Goal: Task Accomplishment & Management: Use online tool/utility

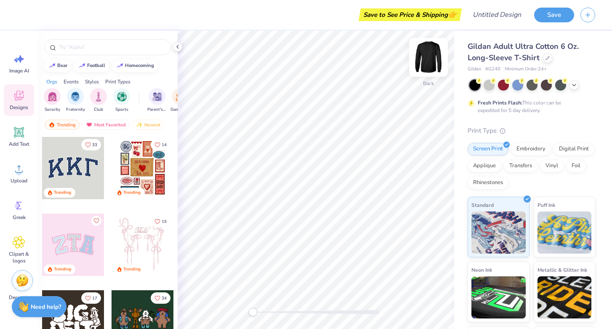
click at [427, 61] on img at bounding box center [429, 57] width 34 height 34
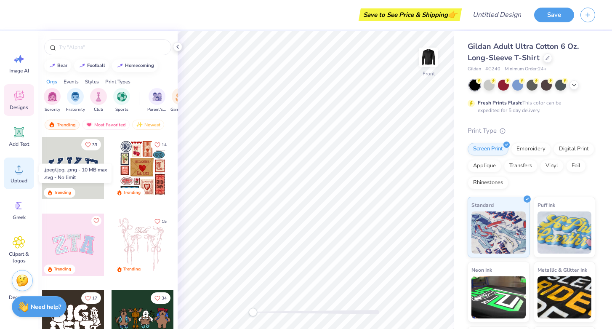
click at [20, 165] on icon at bounding box center [19, 168] width 13 height 13
click at [9, 175] on div "Upload" at bounding box center [19, 173] width 30 height 32
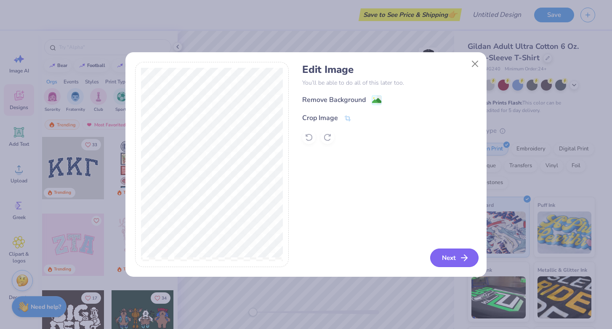
click at [461, 258] on line "button" at bounding box center [464, 258] width 6 height 0
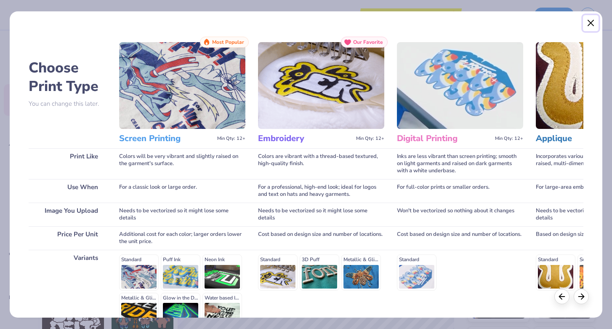
click at [592, 25] on button "Close" at bounding box center [591, 23] width 16 height 16
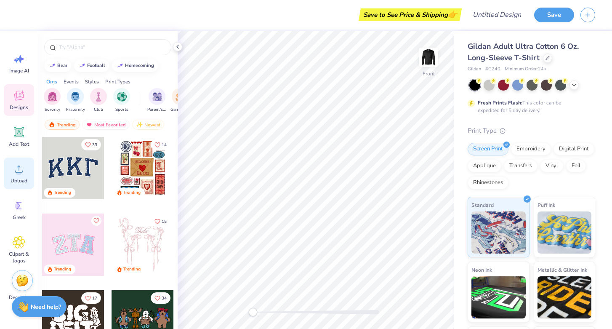
click at [16, 173] on icon at bounding box center [19, 168] width 13 height 13
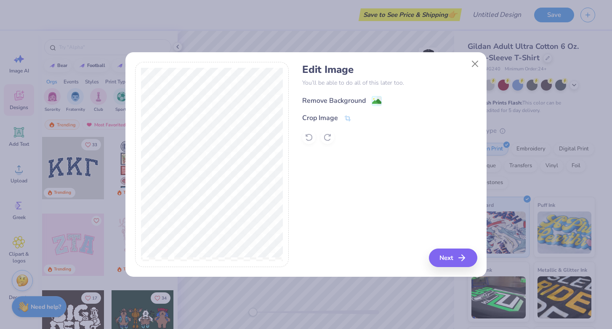
click at [364, 101] on div "Remove Background" at bounding box center [334, 101] width 64 height 10
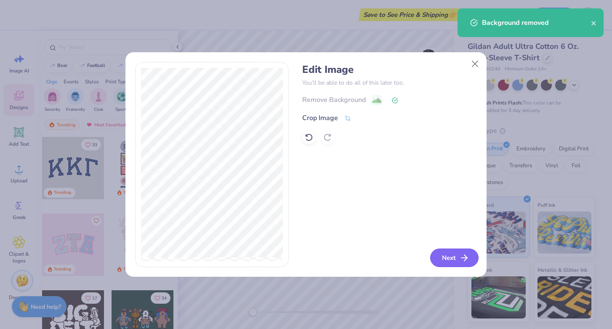
click at [442, 256] on button "Next" at bounding box center [454, 257] width 48 height 19
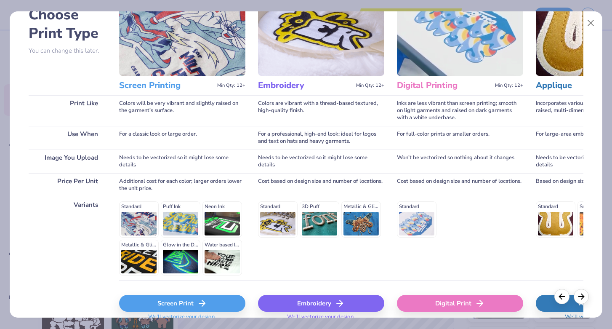
scroll to position [64, 0]
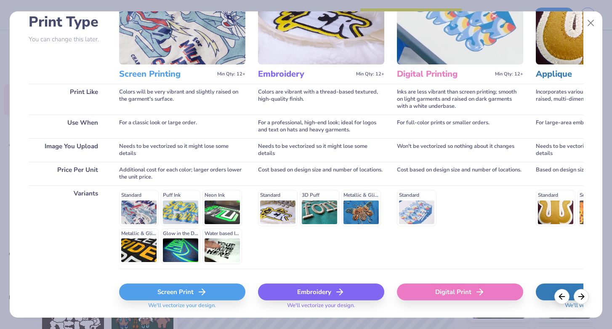
click at [191, 293] on div "Screen Print" at bounding box center [182, 291] width 126 height 17
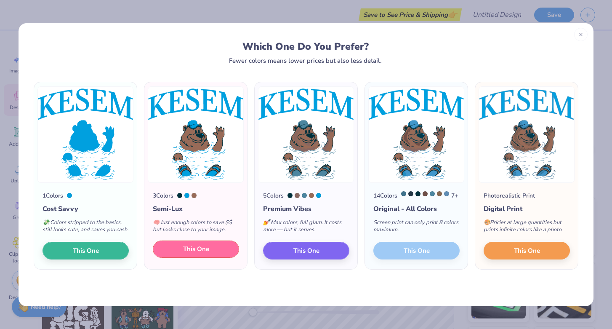
click at [205, 252] on button "This One" at bounding box center [196, 249] width 86 height 18
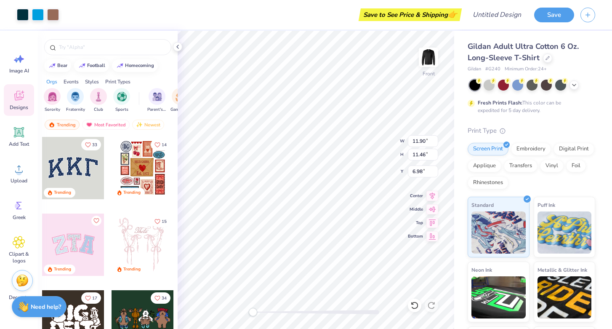
type input "11.90"
type input "11.46"
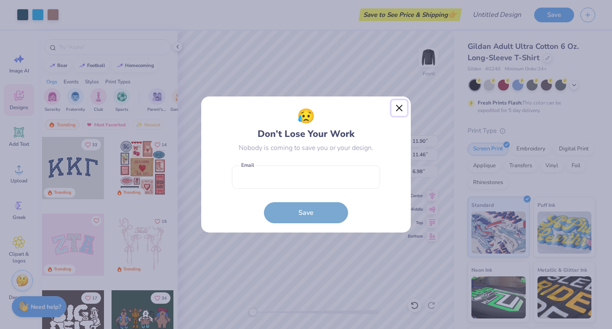
click at [400, 108] on button "Close" at bounding box center [399, 108] width 16 height 16
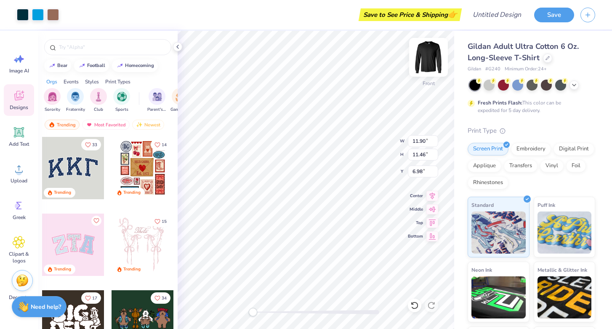
click at [427, 57] on img at bounding box center [429, 57] width 34 height 34
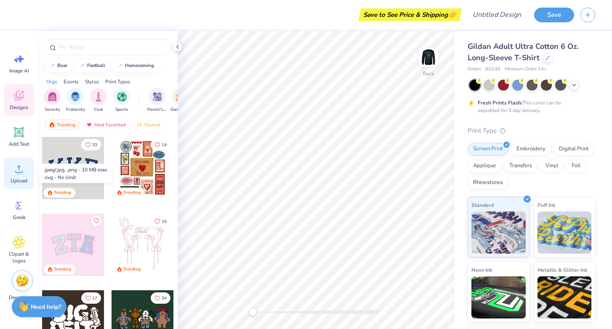
click at [20, 170] on circle at bounding box center [19, 172] width 6 height 6
click at [20, 176] on div "Upload" at bounding box center [19, 173] width 30 height 32
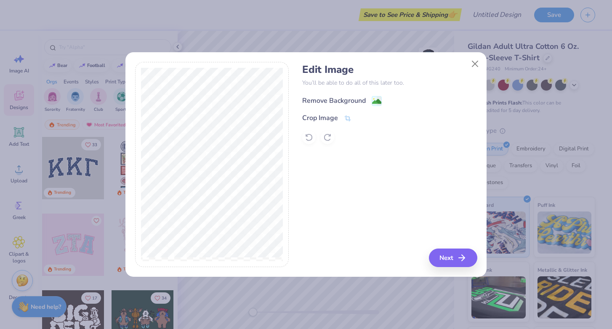
click at [374, 104] on image at bounding box center [376, 101] width 9 height 9
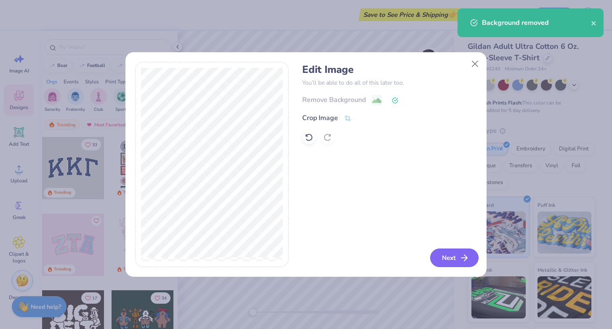
click at [456, 258] on button "Next" at bounding box center [454, 257] width 48 height 19
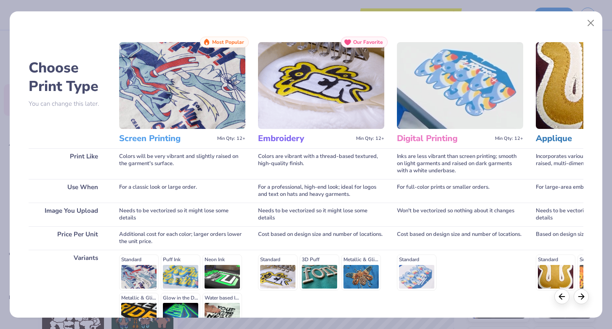
scroll to position [91, 0]
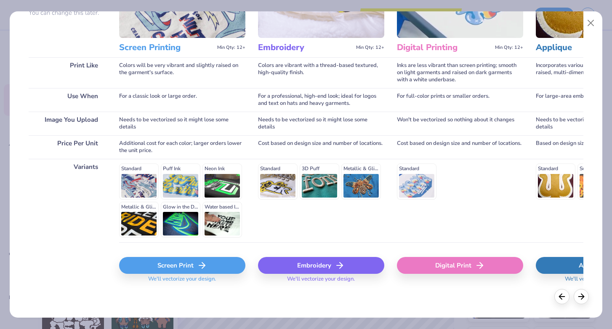
click at [176, 262] on div "Screen Print" at bounding box center [182, 265] width 126 height 17
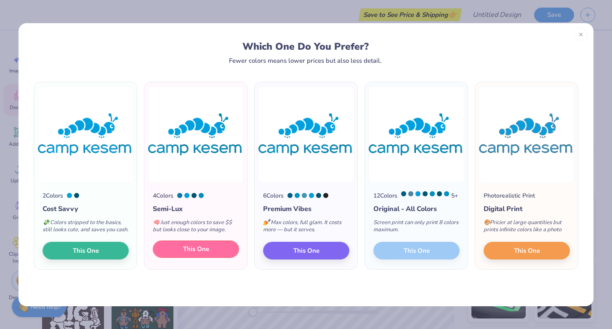
click at [207, 254] on span "This One" at bounding box center [196, 249] width 26 height 10
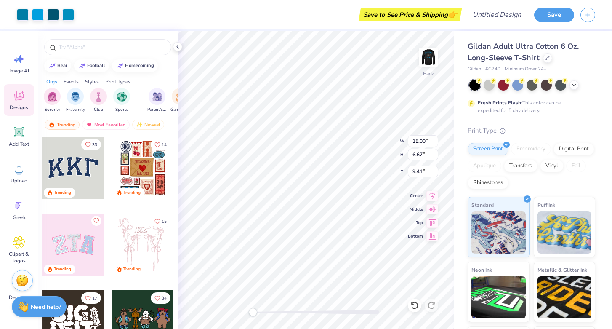
type input "3.76"
type input "1.68"
type input "5.46"
type input "2.43"
type input "2.16"
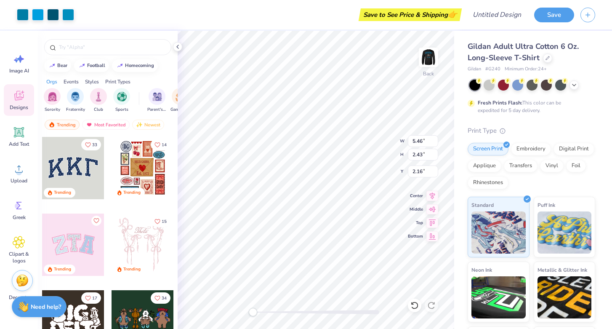
type input "4.60"
type input "2.05"
type input "1.79"
click at [427, 49] on img at bounding box center [429, 57] width 34 height 34
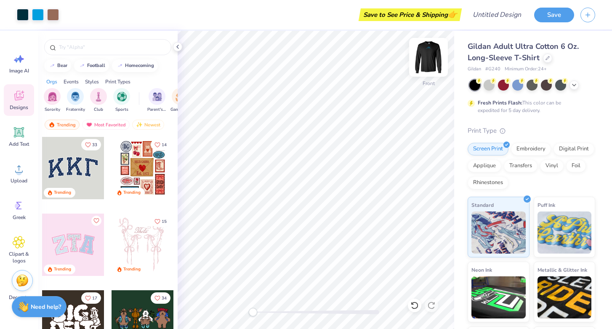
click at [429, 53] on img at bounding box center [429, 57] width 34 height 34
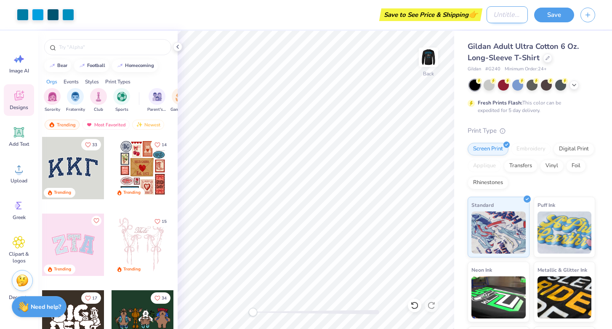
click at [487, 17] on input "Design Title" at bounding box center [507, 14] width 41 height 17
type input "SUMMIT SHIRT #1"
click at [564, 10] on button "Save" at bounding box center [554, 13] width 40 height 15
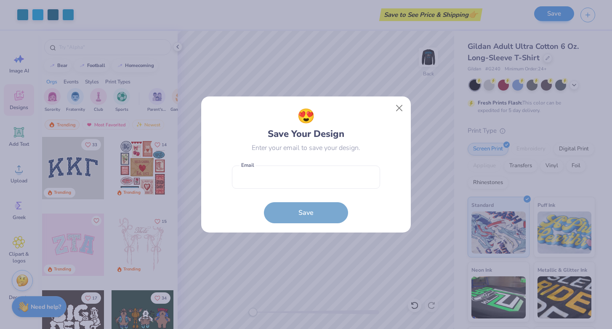
scroll to position [0, 0]
click at [275, 185] on input "email" at bounding box center [306, 176] width 148 height 23
type input "acelizzy12@gmail.com"
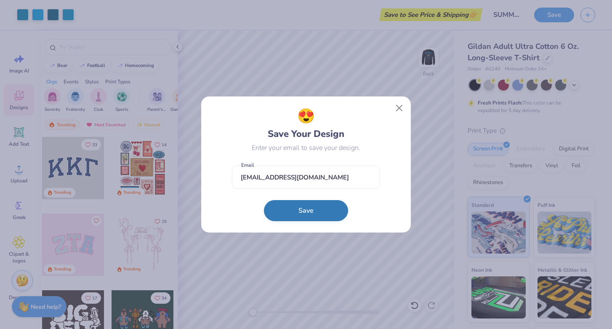
click at [293, 210] on button "Save" at bounding box center [306, 210] width 84 height 21
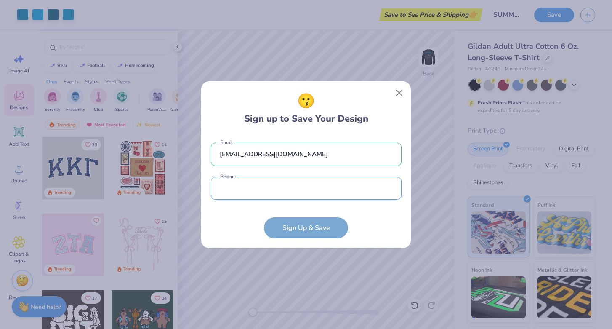
click at [261, 186] on input "tel" at bounding box center [306, 188] width 191 height 23
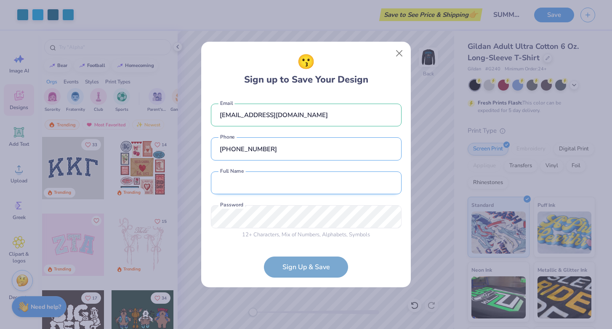
type input "(614) 288-6333"
click at [227, 191] on input "text" at bounding box center [306, 182] width 191 height 23
type input "n"
type input "Anna Couch"
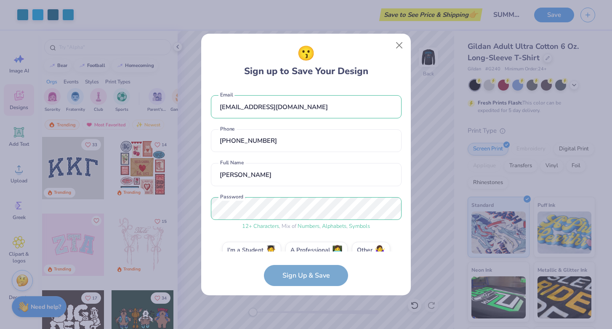
scroll to position [16, 0]
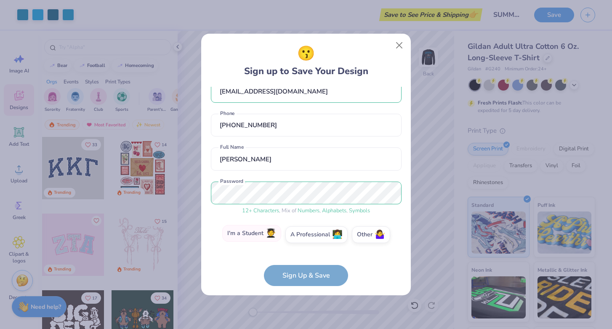
click at [250, 234] on label "I'm a Student 🧑‍🎓" at bounding box center [251, 233] width 59 height 17
click at [303, 249] on input "I'm a Student 🧑‍🎓" at bounding box center [305, 251] width 5 height 5
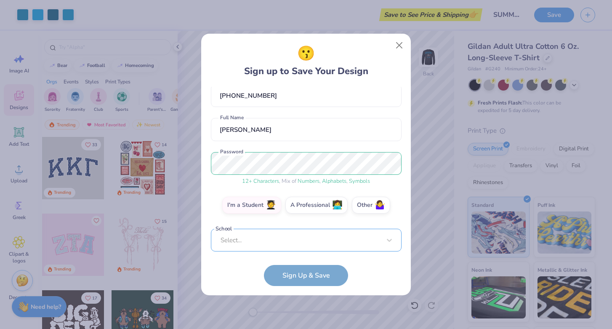
click at [281, 239] on div "Select..." at bounding box center [306, 240] width 191 height 23
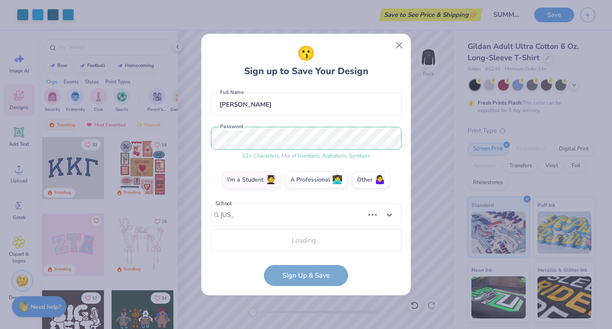
scroll to position [176, 0]
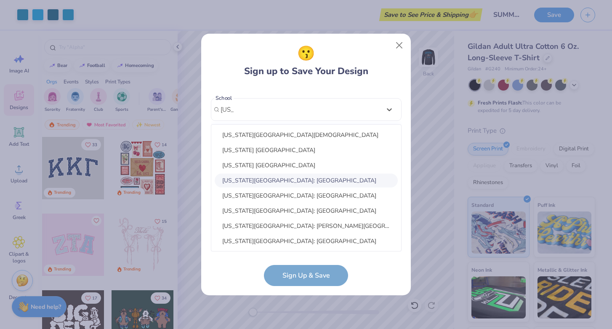
click at [275, 184] on div "Ohio State University: Columbus Campus" at bounding box center [306, 180] width 183 height 14
type input "ohio"
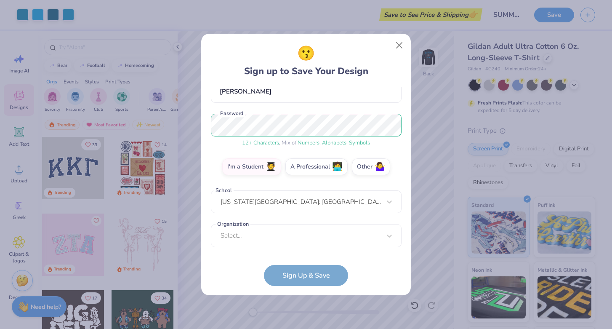
scroll to position [83, 0]
click at [270, 240] on div "Select..." at bounding box center [306, 235] width 191 height 23
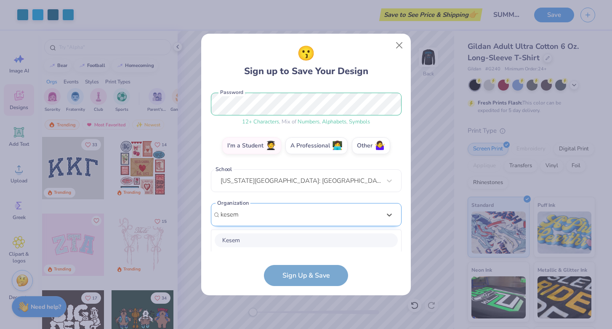
scroll to position [210, 0]
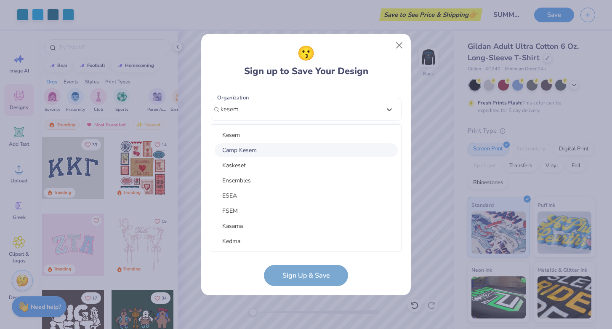
click at [242, 149] on div "Camp Kesem" at bounding box center [306, 150] width 183 height 14
type input "kesem"
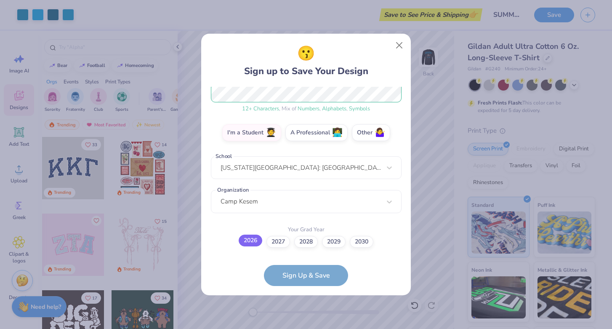
click at [248, 242] on label "2026" at bounding box center [251, 240] width 24 height 12
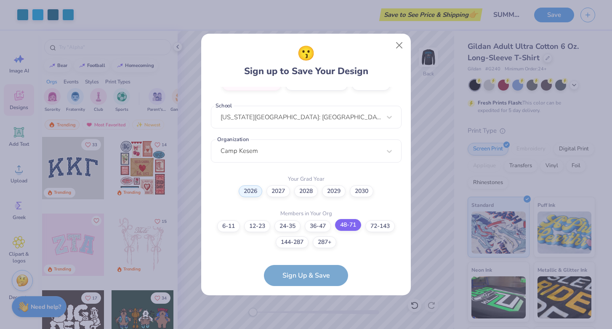
click at [361, 227] on div "6-11 12-23 24-35 36-47 48-71 72-143 144-287 287+" at bounding box center [306, 234] width 191 height 28
click at [312, 275] on form "acelizzy12@gmail.com Email (614) 288-6333 Phone Anna Couch Full Name 12 + Chara…" at bounding box center [306, 186] width 191 height 199
click at [349, 230] on label "48-71" at bounding box center [348, 226] width 26 height 12
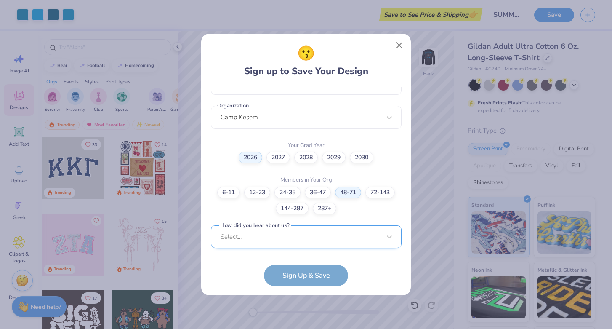
click at [314, 239] on div "Select..." at bounding box center [306, 236] width 191 height 23
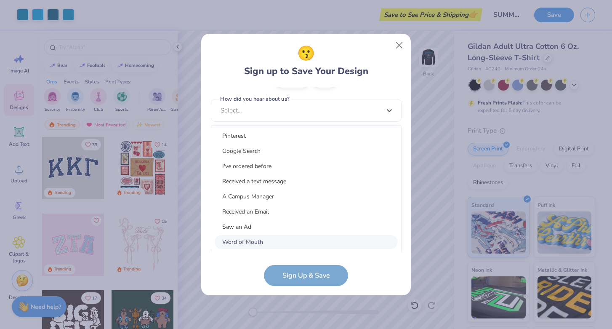
click at [279, 242] on div "Word of Mouth" at bounding box center [306, 242] width 183 height 14
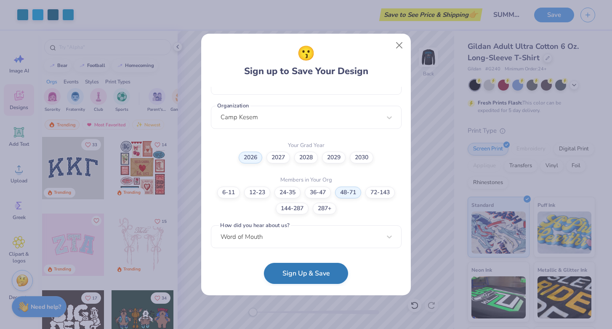
click at [301, 270] on button "Sign Up & Save" at bounding box center [306, 273] width 84 height 21
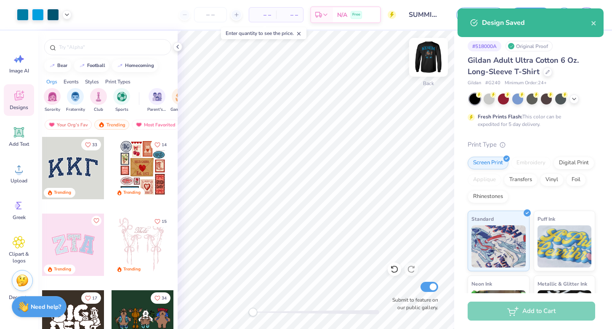
click at [420, 60] on img at bounding box center [429, 57] width 34 height 34
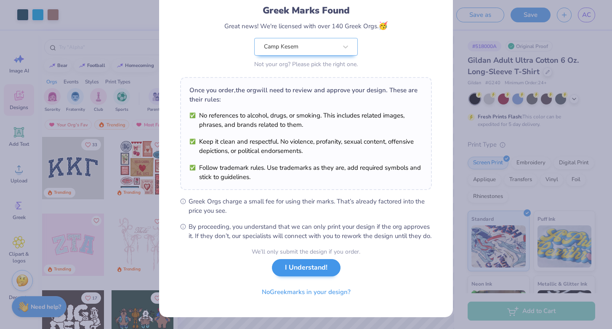
scroll to position [65, 0]
click at [288, 289] on button "No Greek marks in your design?" at bounding box center [306, 289] width 103 height 17
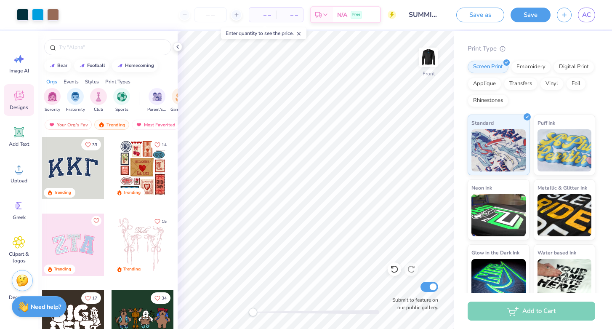
scroll to position [108, 0]
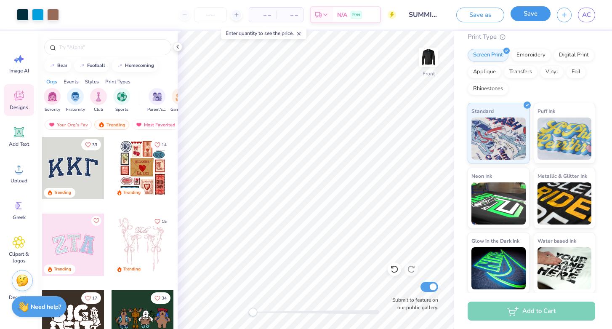
click at [538, 14] on button "Save" at bounding box center [531, 13] width 40 height 15
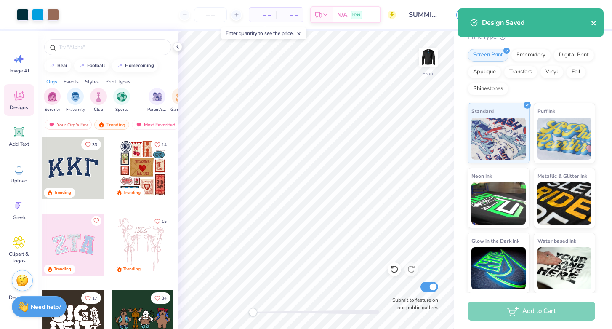
click at [595, 21] on icon "close" at bounding box center [594, 23] width 6 height 7
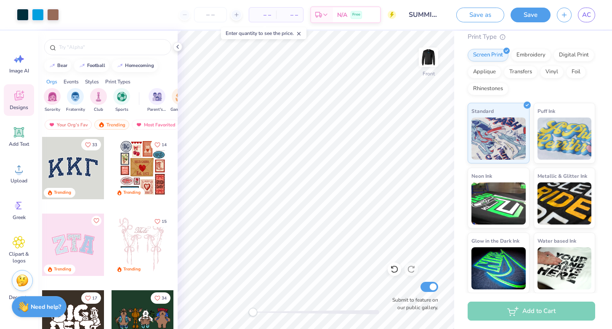
click at [567, 15] on icon "button" at bounding box center [564, 14] width 7 height 7
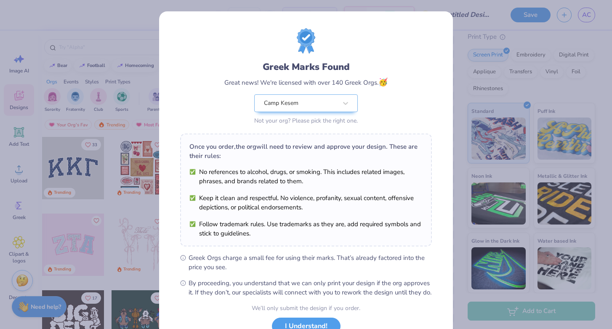
scroll to position [65, 0]
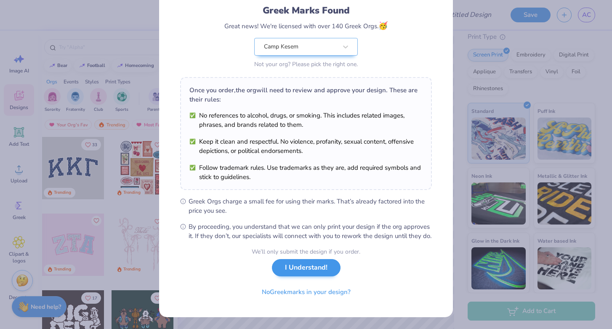
click at [285, 273] on button "I Understand!" at bounding box center [306, 267] width 69 height 17
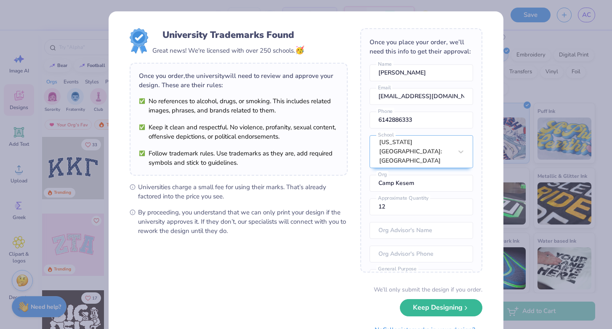
scroll to position [37, 0]
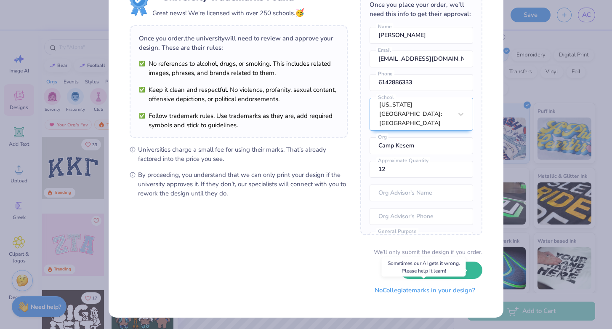
click at [395, 290] on button "No Collegiate marks in your design?" at bounding box center [424, 290] width 115 height 17
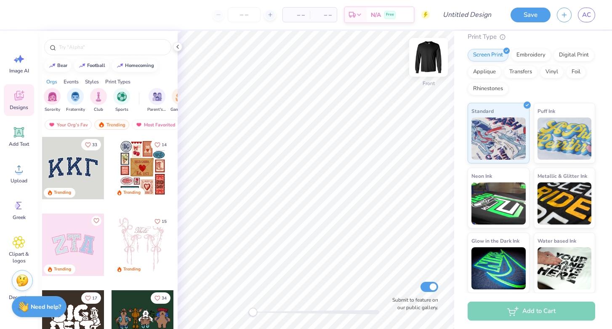
click at [429, 59] on img at bounding box center [429, 57] width 34 height 34
click at [580, 13] on link "AC" at bounding box center [586, 15] width 17 height 15
click at [431, 49] on img at bounding box center [429, 57] width 34 height 34
click at [174, 47] on div at bounding box center [177, 46] width 9 height 9
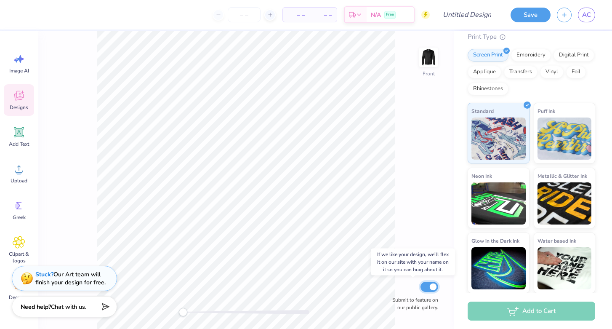
click at [429, 288] on input "Submit to feature on our public gallery." at bounding box center [430, 287] width 18 height 10
checkbox input "false"
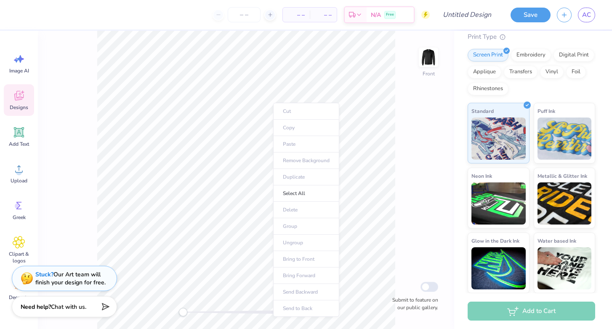
click at [397, 160] on div "Front Submit to feature on our public gallery." at bounding box center [246, 180] width 416 height 298
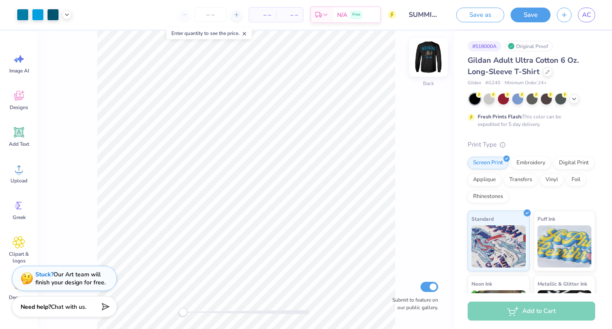
click at [426, 69] on img at bounding box center [429, 57] width 34 height 34
click at [426, 66] on img at bounding box center [428, 57] width 17 height 17
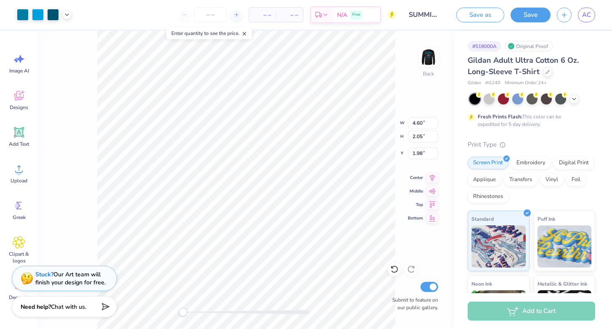
click at [82, 47] on div "Back W 4.60 4.60 " H 2.05 2.05 " Y 1.98 1.98 " Center Middle Top Bottom Submit …" at bounding box center [246, 180] width 416 height 298
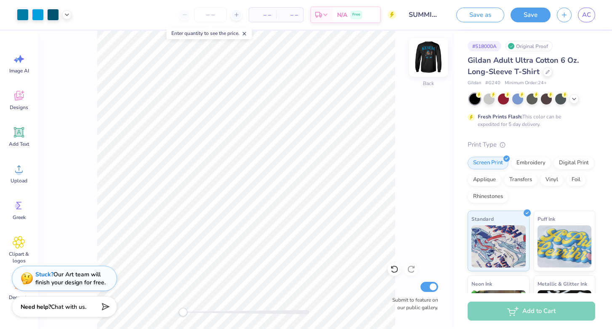
click at [428, 53] on img at bounding box center [429, 57] width 34 height 34
click at [428, 53] on img at bounding box center [428, 57] width 17 height 17
click at [428, 53] on img at bounding box center [429, 57] width 34 height 34
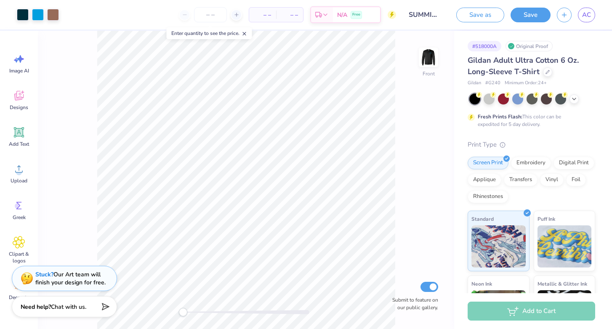
click at [428, 53] on img at bounding box center [428, 57] width 17 height 17
click at [564, 19] on button "button" at bounding box center [564, 13] width 15 height 15
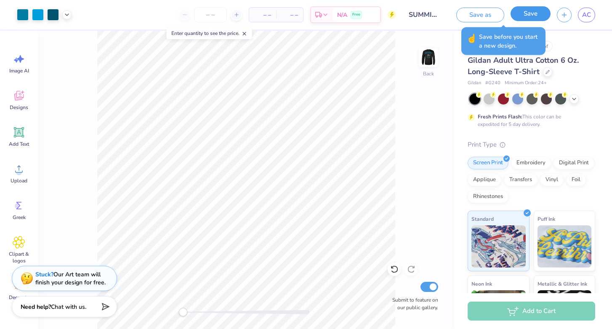
click at [547, 13] on button "Save" at bounding box center [531, 13] width 40 height 15
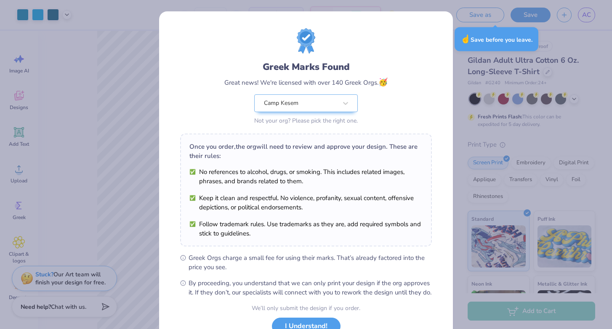
scroll to position [65, 0]
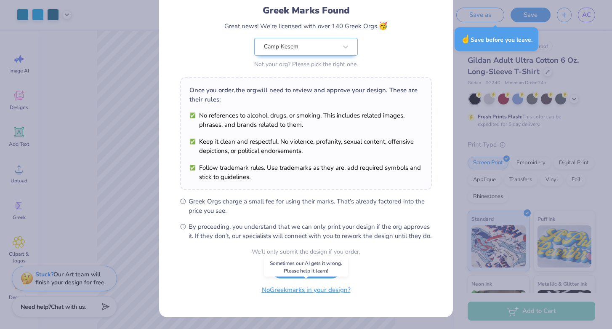
click at [289, 293] on button "No Greek marks in your design?" at bounding box center [306, 289] width 103 height 17
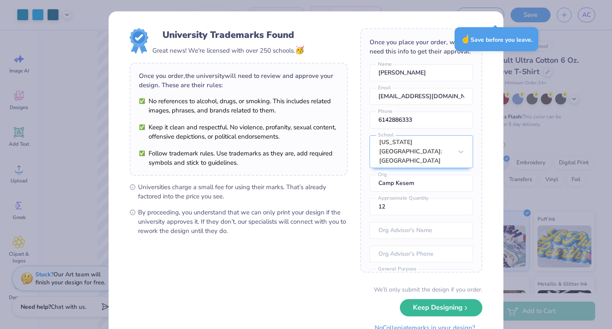
scroll to position [37, 0]
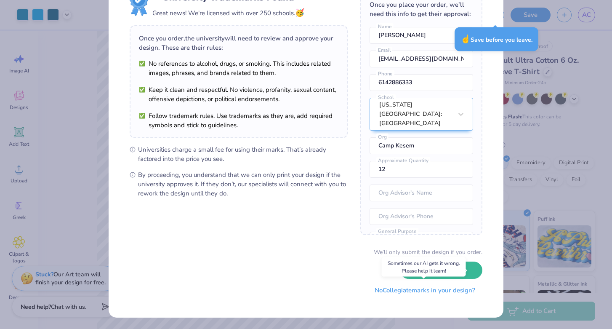
click at [399, 293] on button "No Collegiate marks in your design?" at bounding box center [424, 290] width 115 height 17
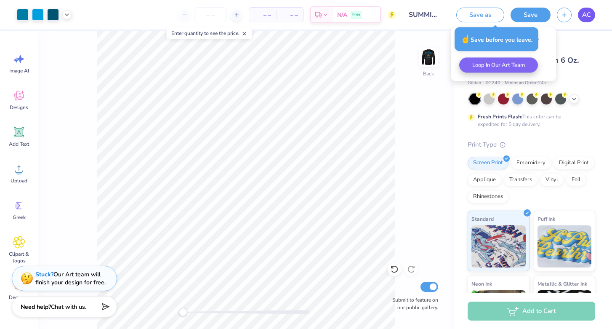
click at [591, 13] on link "AC" at bounding box center [586, 15] width 17 height 15
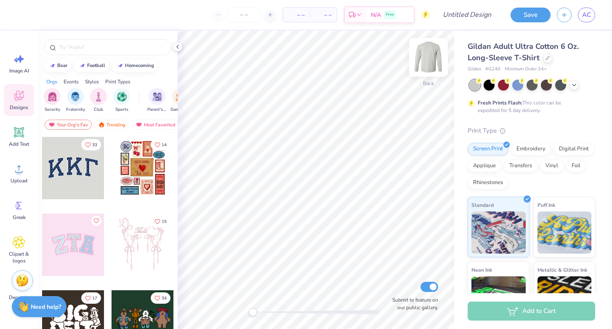
click at [421, 62] on img at bounding box center [429, 57] width 34 height 34
click at [494, 85] on div at bounding box center [489, 84] width 11 height 11
click at [574, 85] on icon at bounding box center [574, 84] width 7 height 7
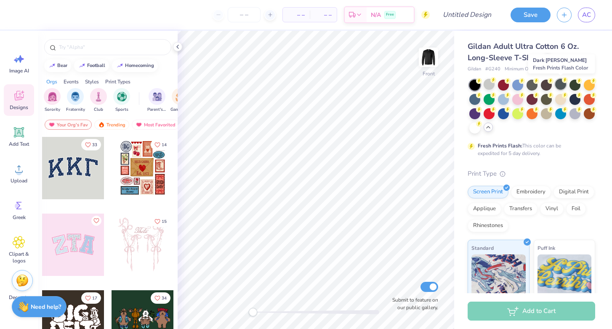
click at [560, 85] on div at bounding box center [560, 84] width 11 height 11
click at [575, 83] on div at bounding box center [575, 84] width 11 height 11
click at [573, 111] on div at bounding box center [575, 112] width 11 height 11
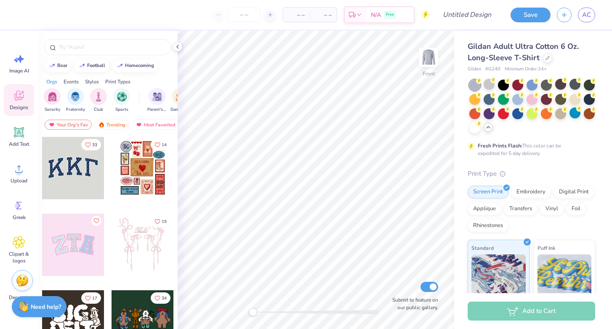
click at [495, 85] on div at bounding box center [532, 107] width 126 height 54
click at [490, 85] on div at bounding box center [489, 84] width 11 height 11
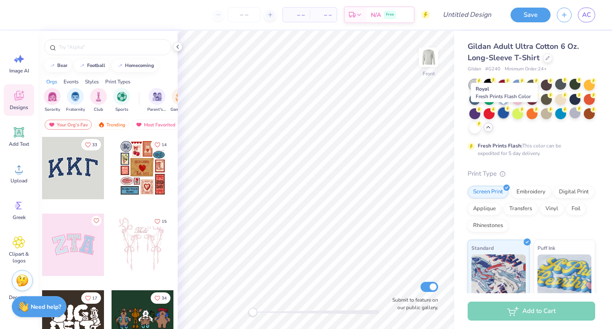
click at [505, 116] on div at bounding box center [503, 112] width 11 height 11
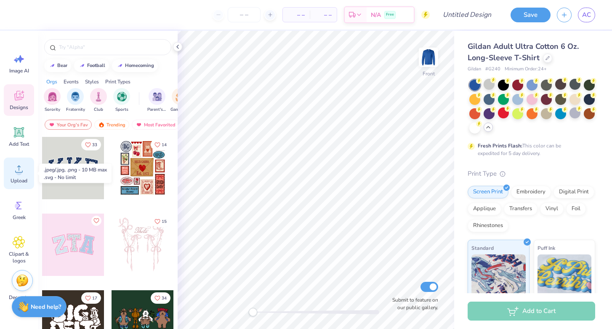
click at [30, 181] on div "Upload" at bounding box center [19, 173] width 30 height 32
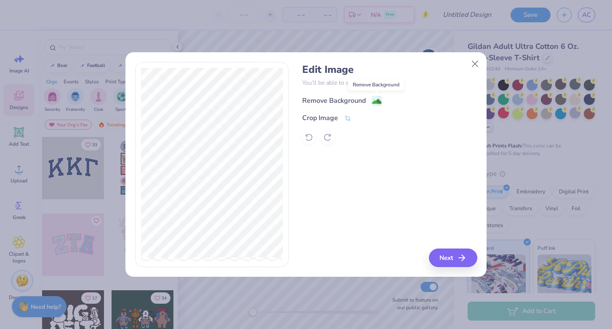
click at [375, 97] on image at bounding box center [376, 101] width 9 height 9
click at [448, 257] on button "Next" at bounding box center [454, 257] width 48 height 19
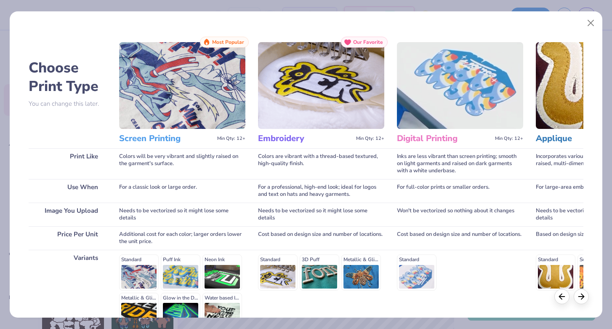
scroll to position [91, 0]
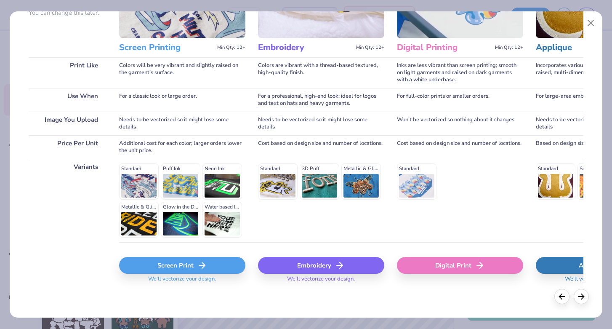
click at [184, 266] on div "Screen Print" at bounding box center [182, 265] width 126 height 17
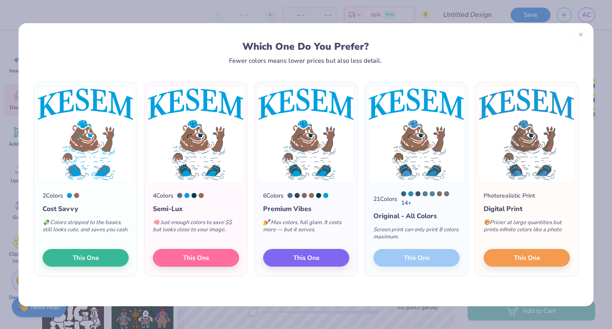
click at [424, 256] on div "21 Colors 14 + Original - All Colors Screen print can only print 8 colors maxim…" at bounding box center [416, 230] width 103 height 94
click at [290, 256] on button "This One" at bounding box center [306, 257] width 86 height 18
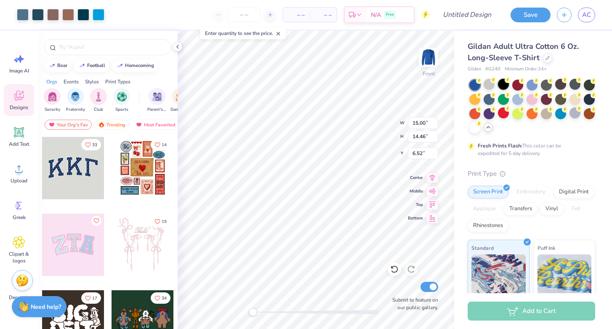
click at [505, 82] on icon at bounding box center [508, 80] width 6 height 6
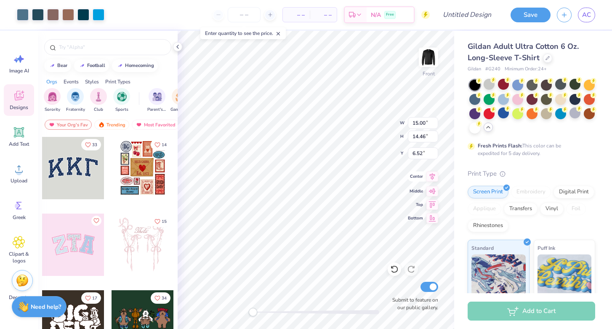
type input "10.84"
type input "10.45"
type input "10.53"
click at [425, 63] on img at bounding box center [429, 57] width 34 height 34
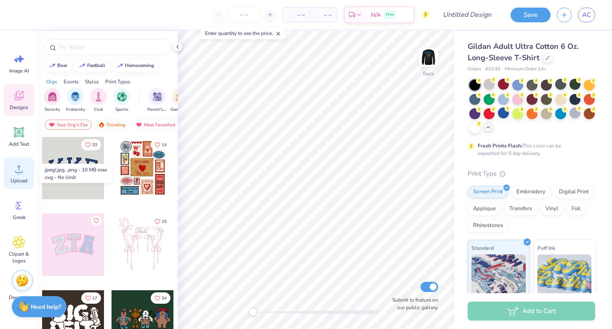
click at [13, 182] on span "Upload" at bounding box center [19, 180] width 17 height 7
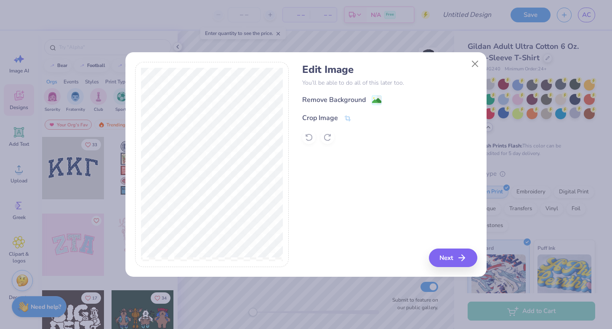
click at [383, 106] on div "Remove Background Crop Image" at bounding box center [389, 119] width 175 height 49
click at [374, 101] on image at bounding box center [376, 101] width 9 height 9
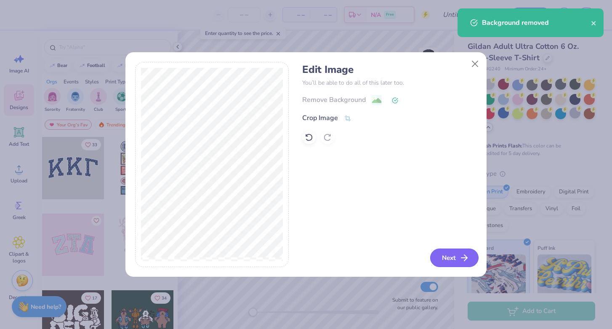
click at [437, 255] on button "Next" at bounding box center [454, 257] width 48 height 19
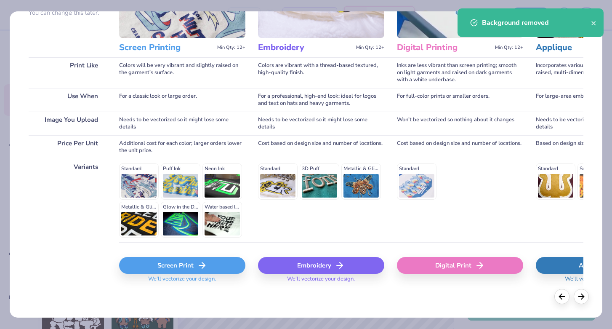
click at [162, 264] on div "Screen Print" at bounding box center [182, 265] width 126 height 17
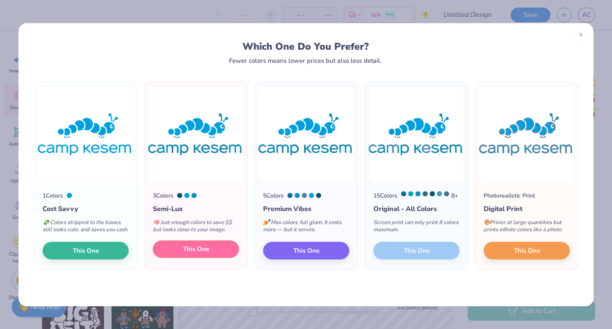
click at [211, 258] on button "This One" at bounding box center [196, 249] width 86 height 18
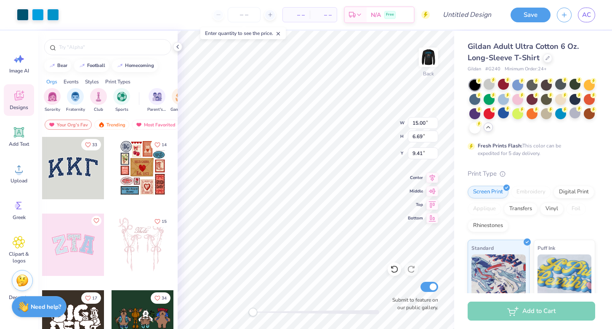
type input "6.15"
type input "2.74"
type input "4.71"
type input "2.10"
type input "2.27"
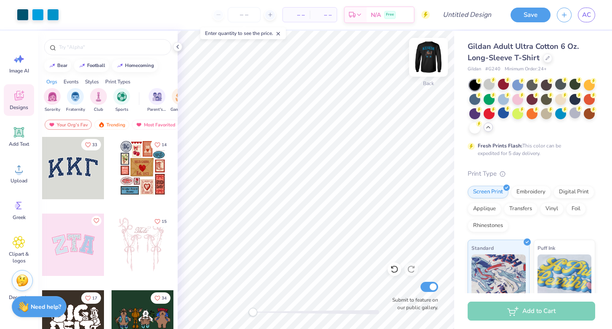
click at [429, 55] on img at bounding box center [429, 57] width 34 height 34
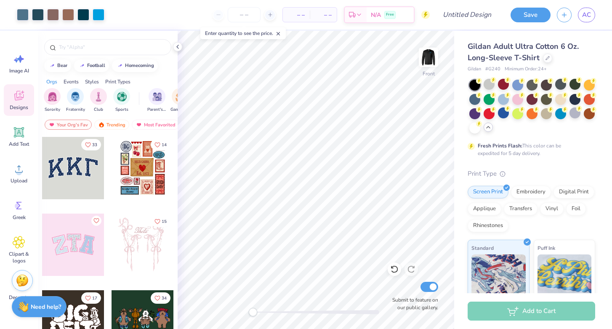
click at [429, 55] on img at bounding box center [428, 57] width 17 height 17
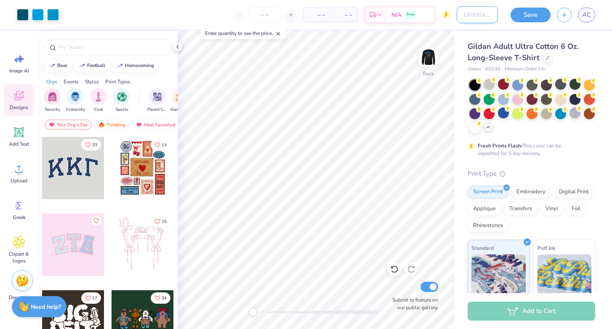
click at [458, 16] on input "Design Title" at bounding box center [477, 14] width 41 height 17
type input "summit shirt #2"
click at [531, 16] on button "Save" at bounding box center [531, 13] width 40 height 15
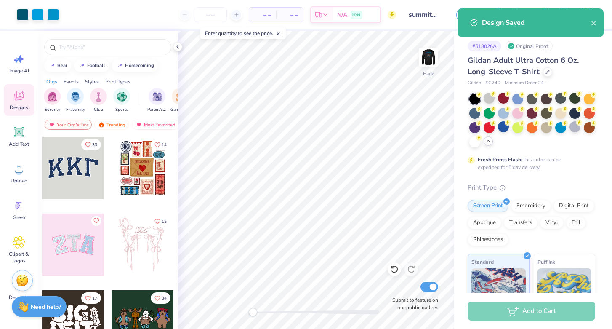
click at [596, 28] on div "Design Saved" at bounding box center [531, 22] width 146 height 29
click at [594, 25] on icon "close" at bounding box center [594, 23] width 6 height 7
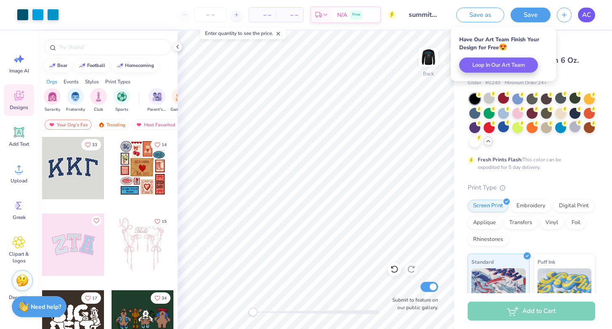
click at [589, 16] on span "AC" at bounding box center [586, 15] width 9 height 10
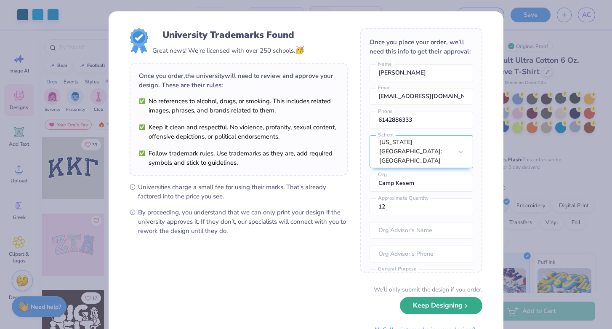
click at [440, 305] on button "Keep Designing" at bounding box center [441, 305] width 83 height 17
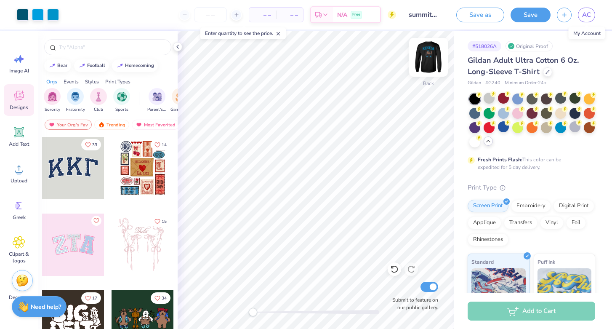
click at [431, 61] on img at bounding box center [429, 57] width 34 height 34
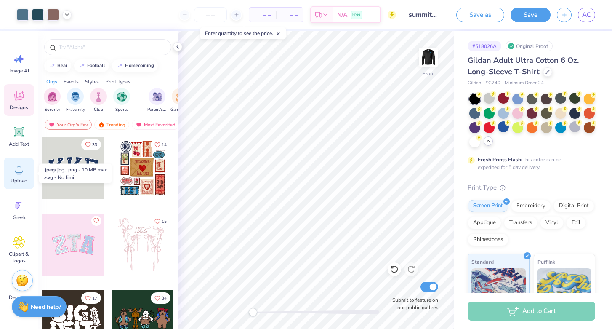
click at [11, 177] on span "Upload" at bounding box center [19, 180] width 17 height 7
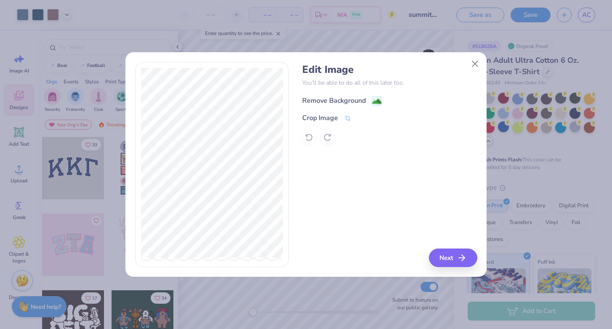
click at [376, 101] on image at bounding box center [376, 101] width 9 height 9
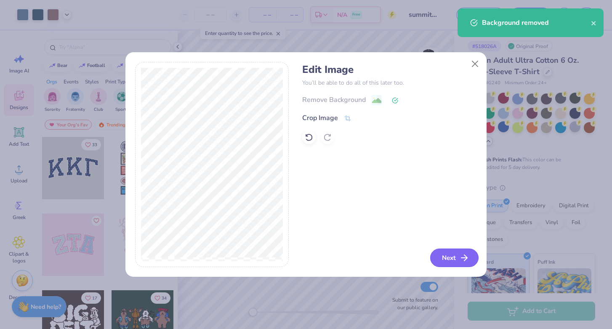
click at [449, 259] on button "Next" at bounding box center [454, 257] width 48 height 19
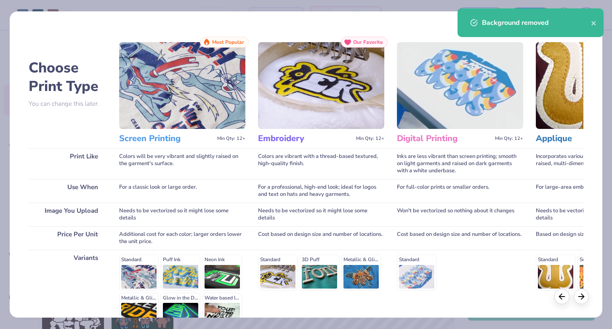
scroll to position [91, 0]
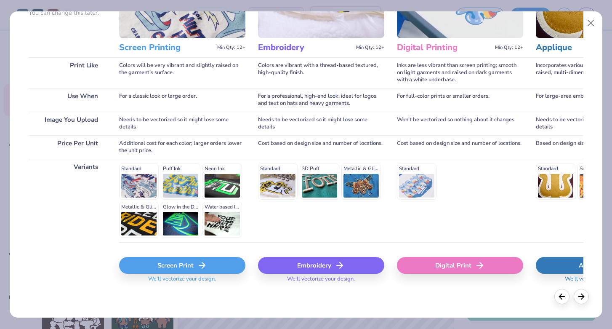
click at [166, 257] on div "Screen Print" at bounding box center [182, 265] width 126 height 17
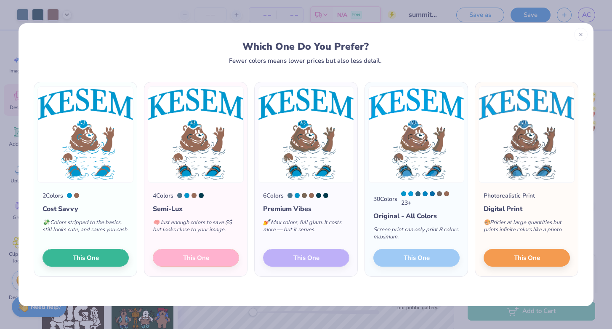
click at [285, 257] on div "6 Colors Premium Vibes 💅 Max colors, full glam. It costs more — but it serves. …" at bounding box center [306, 230] width 103 height 94
click at [202, 258] on div "4 Colors Semi-Lux 🧠 Just enough colors to save $$ but looks close to your image…" at bounding box center [195, 230] width 103 height 94
click at [505, 260] on button "This One" at bounding box center [527, 257] width 86 height 18
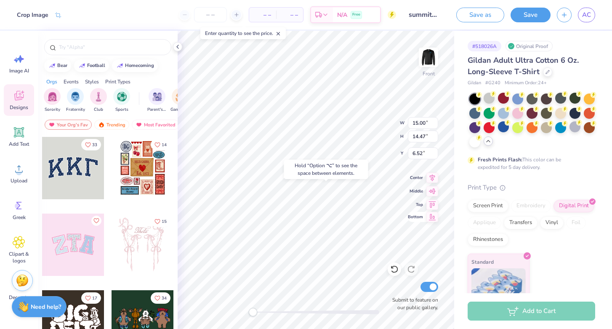
type input "10.84"
type input "10.45"
type input "3.66"
type input "10.37"
type input "10.01"
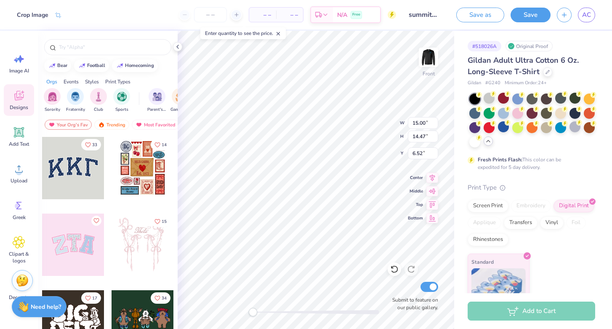
type input "10.97"
type input "11.23"
type input "10.83"
type input "3.41"
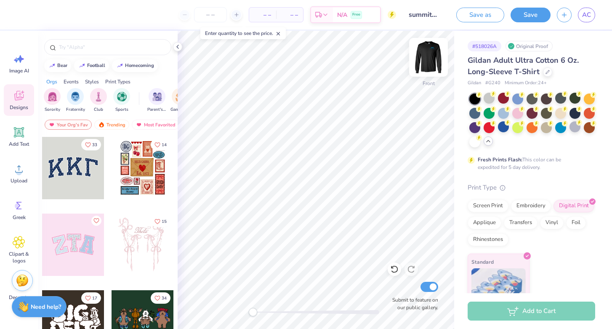
click at [431, 60] on img at bounding box center [429, 57] width 34 height 34
type input "3.71"
type input "1.65"
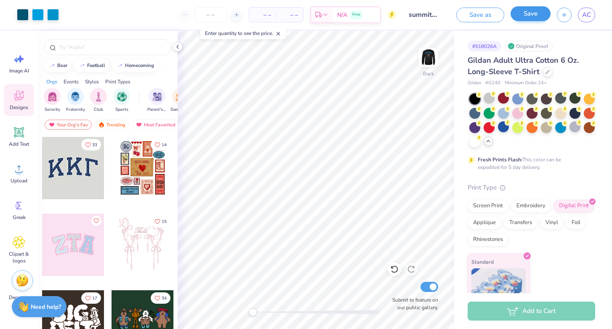
click at [515, 13] on button "Save" at bounding box center [531, 13] width 40 height 15
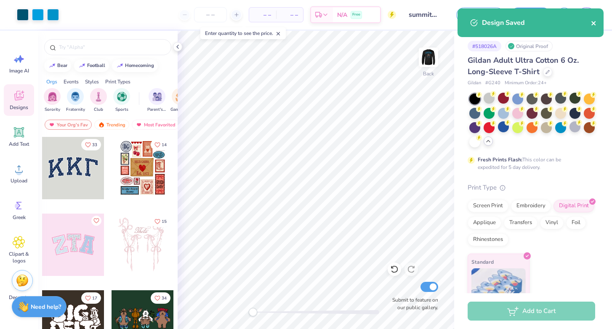
click at [594, 24] on icon "close" at bounding box center [593, 23] width 4 height 4
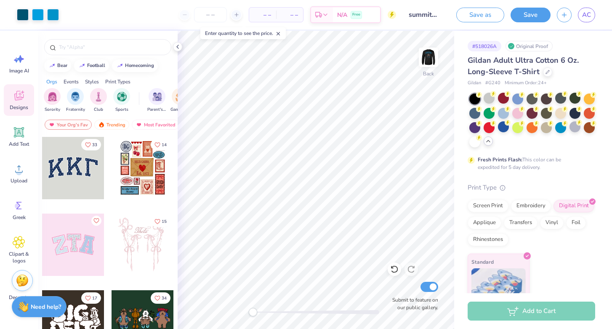
click at [583, 17] on span "AC" at bounding box center [586, 15] width 9 height 10
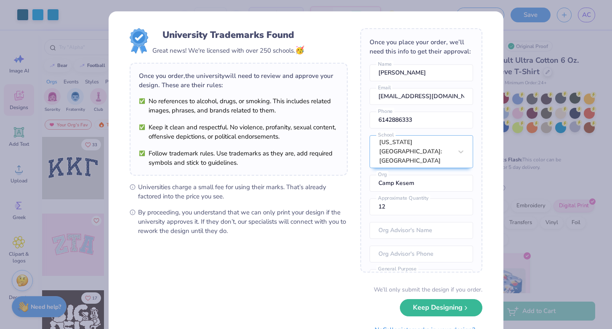
scroll to position [37, 0]
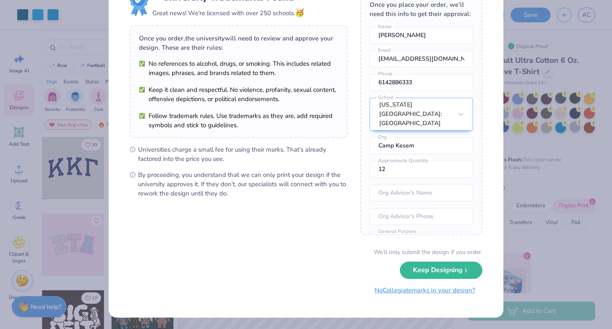
click at [416, 293] on button "No Collegiate marks in your design?" at bounding box center [424, 290] width 115 height 17
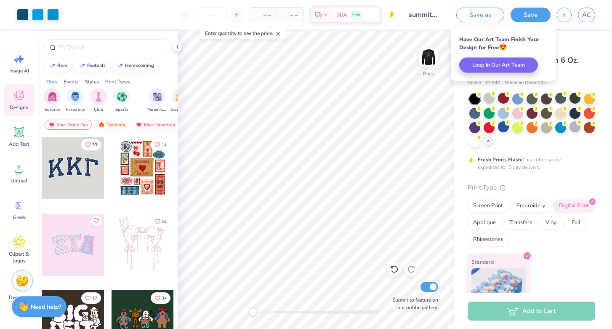
scroll to position [0, 0]
click at [431, 60] on img at bounding box center [429, 57] width 34 height 34
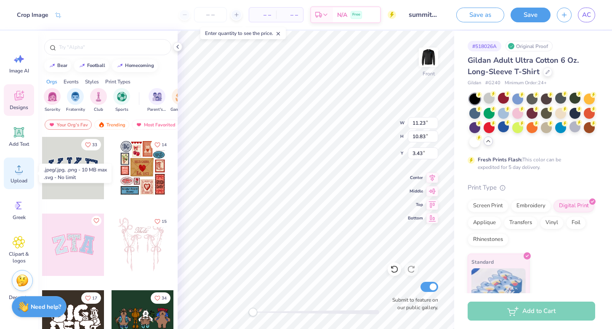
click at [16, 174] on icon at bounding box center [19, 168] width 13 height 13
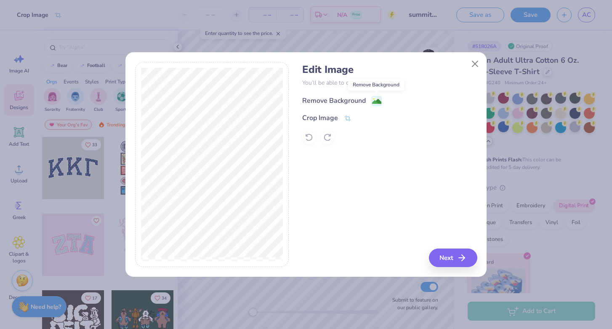
click at [373, 98] on image at bounding box center [376, 101] width 9 height 9
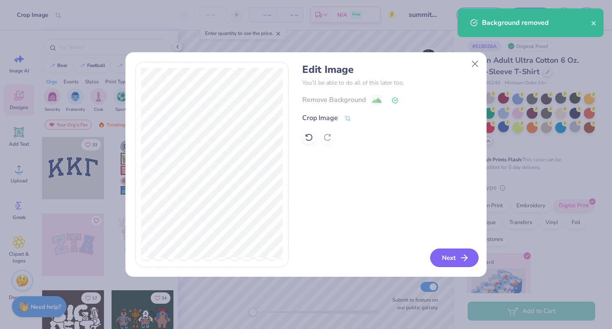
click at [446, 258] on button "Next" at bounding box center [454, 257] width 48 height 19
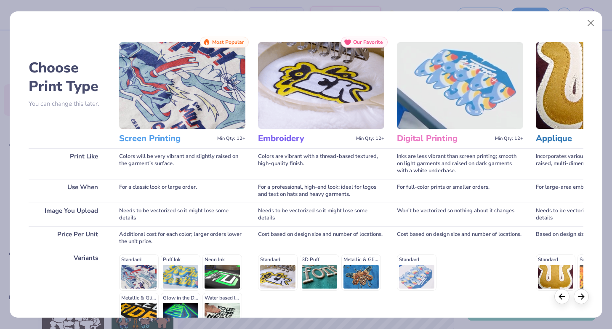
scroll to position [91, 0]
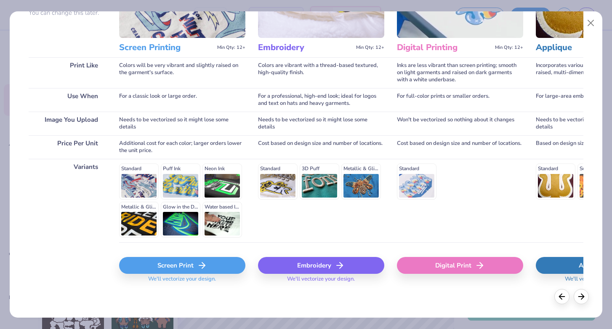
click at [167, 268] on div "Screen Print" at bounding box center [182, 265] width 126 height 17
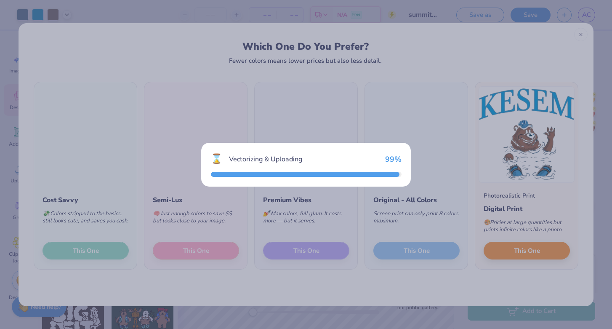
type input "11.20"
type input "10.80"
type input "3.44"
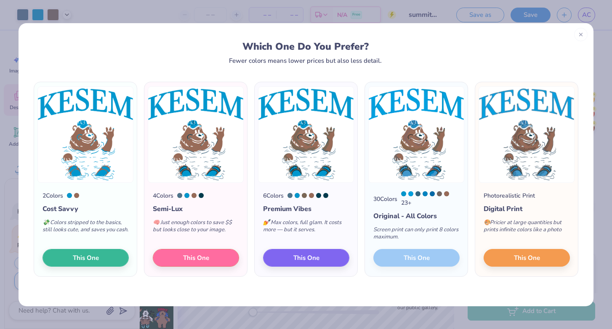
type textarea "x"
click at [90, 256] on span "This One" at bounding box center [86, 256] width 26 height 10
type input "15.00"
type input "14.46"
type input "6.52"
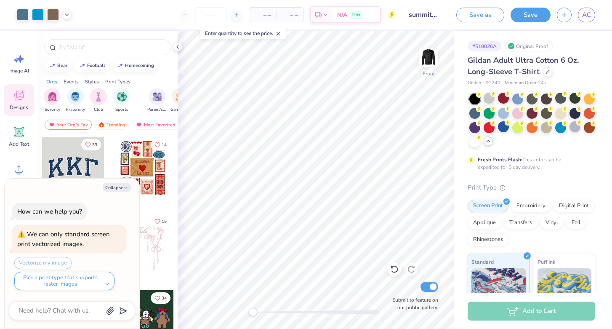
type textarea "x"
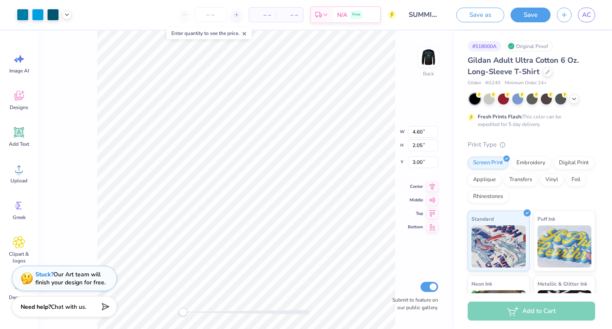
type input "3.86"
type input "1.72"
type input "3.33"
type input "3.34"
type input "1.49"
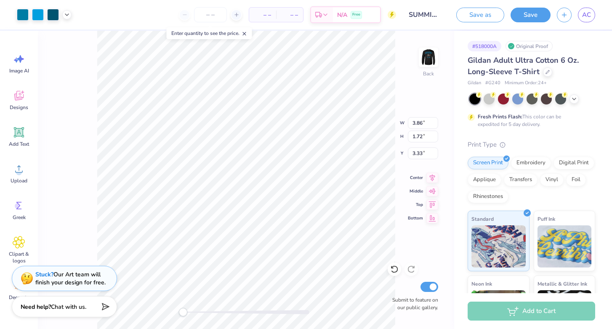
type input "3.23"
type input "3.57"
type input "1.59"
type input "3.00"
click at [521, 22] on div "Save as Save AC" at bounding box center [531, 14] width 162 height 29
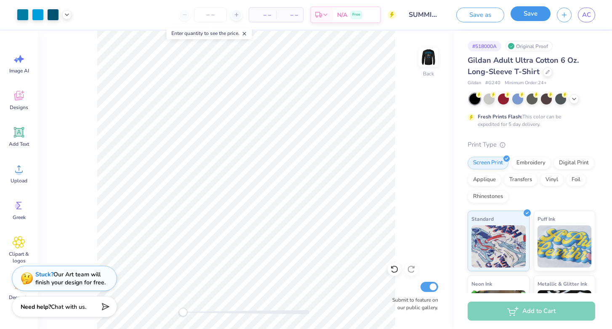
click at [521, 19] on button "Save" at bounding box center [531, 13] width 40 height 15
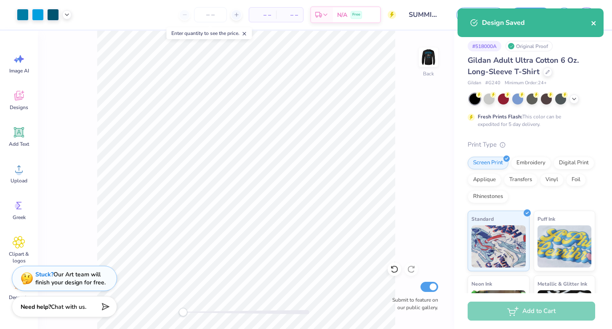
click at [594, 25] on icon "close" at bounding box center [594, 23] width 6 height 7
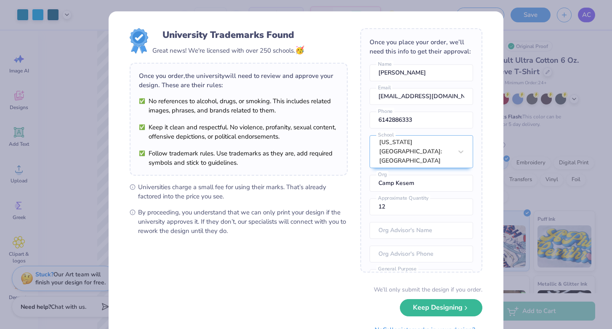
click at [586, 15] on div "University Trademarks Found Great news! We're licensed with over 250 schools. 🥳…" at bounding box center [306, 164] width 612 height 329
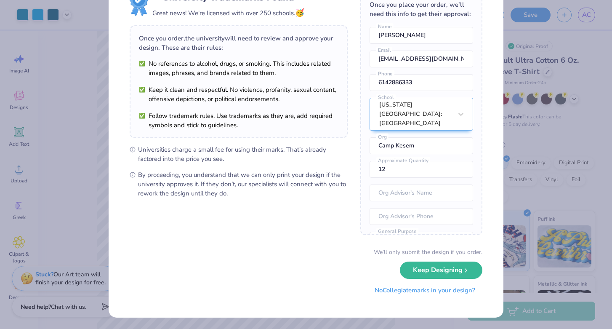
click at [402, 290] on button "No Collegiate marks in your design?" at bounding box center [424, 290] width 115 height 17
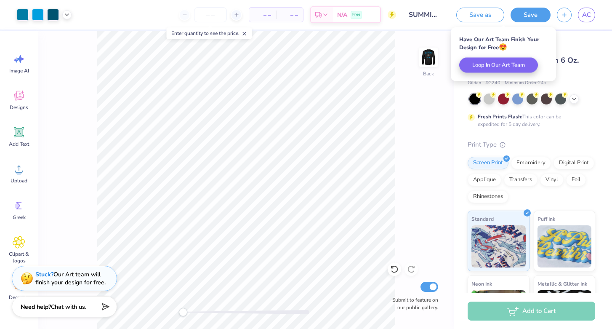
scroll to position [0, 0]
click at [592, 14] on link "AC" at bounding box center [586, 15] width 17 height 15
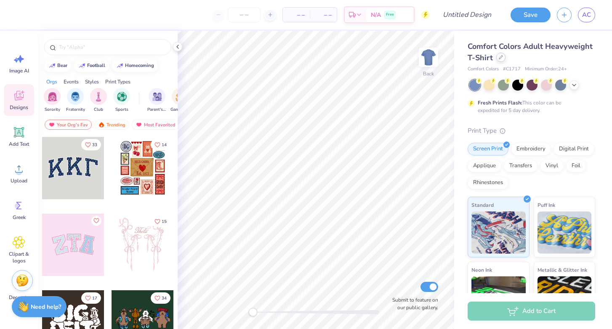
click at [500, 58] on icon at bounding box center [500, 57] width 3 height 3
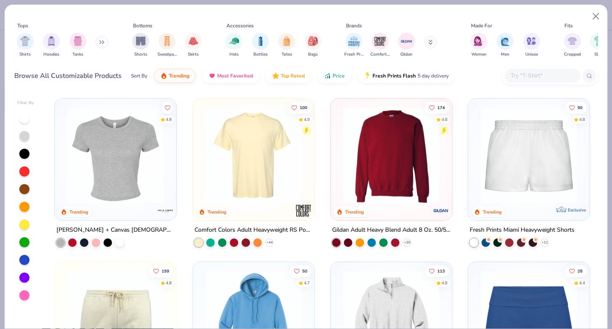
scroll to position [491, 0]
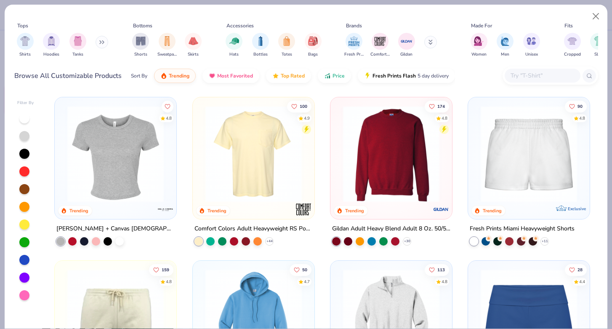
click at [386, 180] on img at bounding box center [391, 154] width 105 height 96
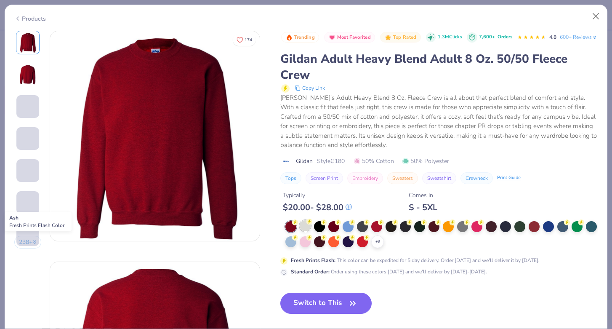
click at [305, 231] on div at bounding box center [305, 225] width 11 height 11
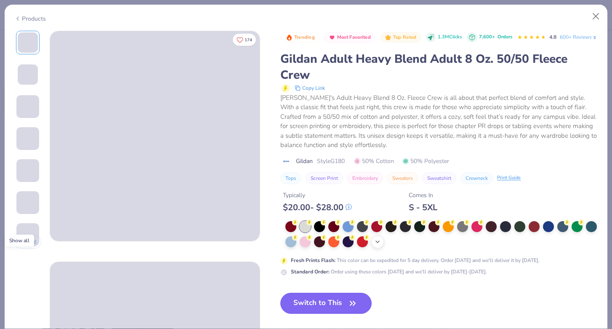
click at [379, 245] on icon at bounding box center [377, 241] width 7 height 7
click at [450, 246] on div at bounding box center [448, 240] width 11 height 11
click at [334, 314] on button "Switch to This" at bounding box center [325, 303] width 91 height 21
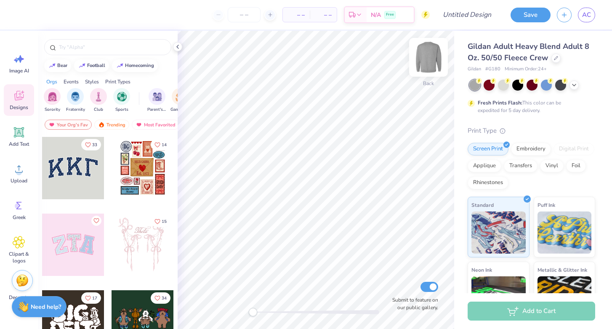
click at [432, 58] on img at bounding box center [429, 57] width 34 height 34
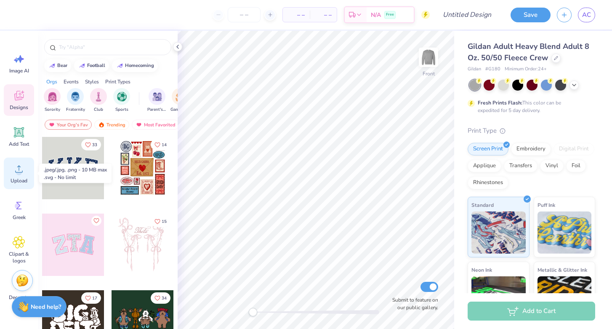
click at [17, 174] on circle at bounding box center [19, 172] width 6 height 6
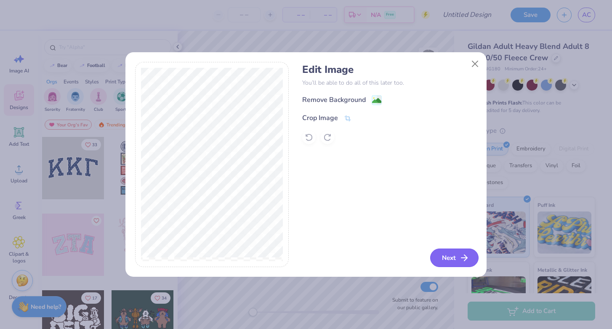
click at [449, 253] on button "Next" at bounding box center [454, 257] width 48 height 19
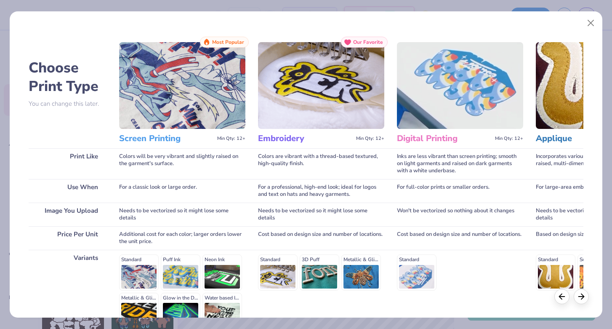
scroll to position [91, 0]
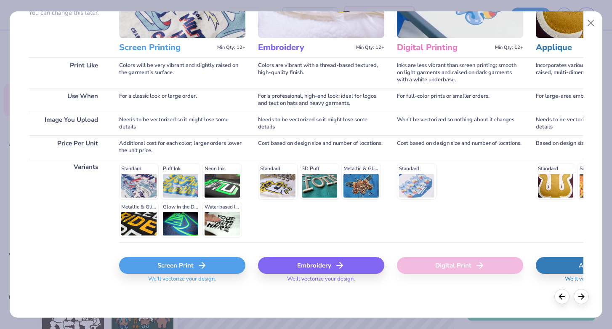
click at [189, 263] on div "Screen Print" at bounding box center [182, 265] width 126 height 17
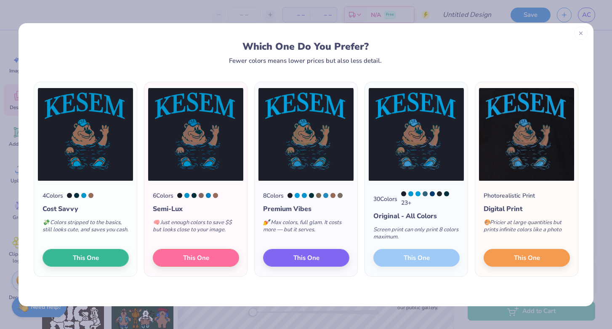
click at [585, 34] on div at bounding box center [580, 33] width 13 height 13
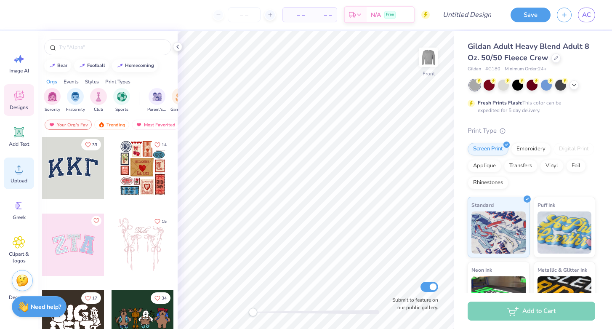
click at [19, 182] on span "Upload" at bounding box center [19, 180] width 17 height 7
click at [21, 170] on circle at bounding box center [19, 172] width 6 height 6
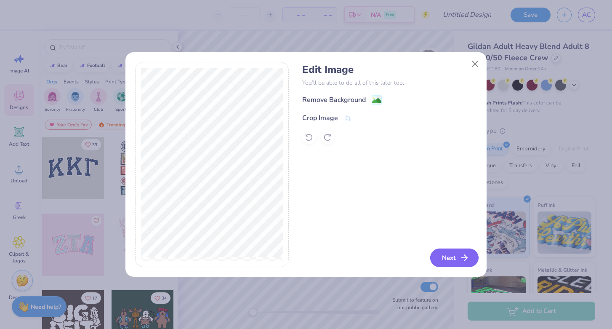
click at [442, 264] on button "Next" at bounding box center [454, 257] width 48 height 19
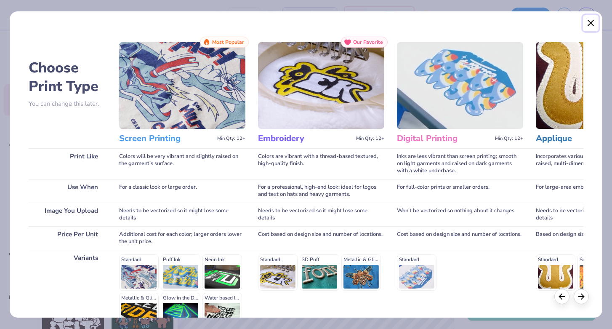
click at [595, 25] on button "Close" at bounding box center [591, 23] width 16 height 16
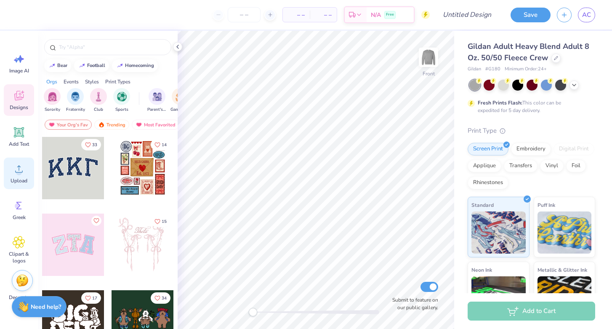
click at [14, 165] on icon at bounding box center [19, 168] width 13 height 13
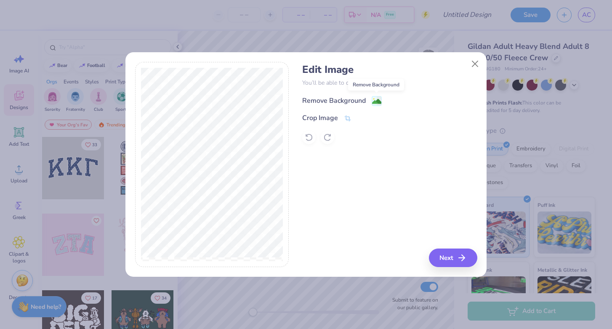
click at [376, 100] on image at bounding box center [376, 101] width 9 height 9
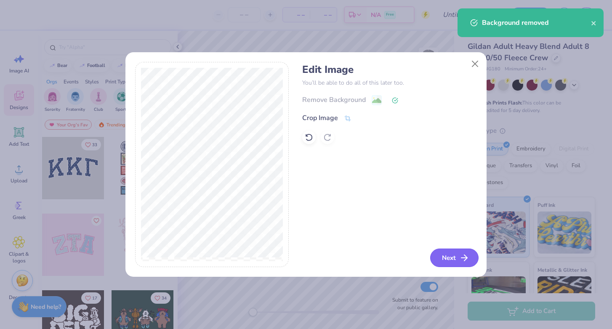
click at [457, 254] on button "Next" at bounding box center [454, 257] width 48 height 19
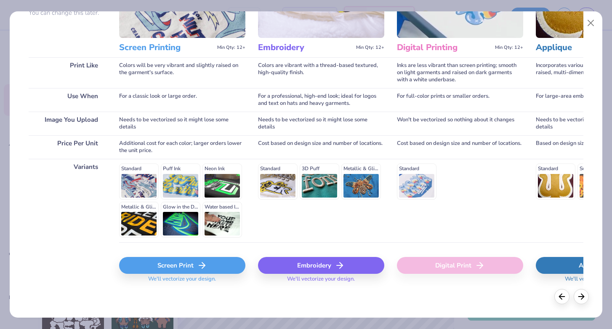
click at [162, 265] on div "Screen Print" at bounding box center [182, 265] width 126 height 17
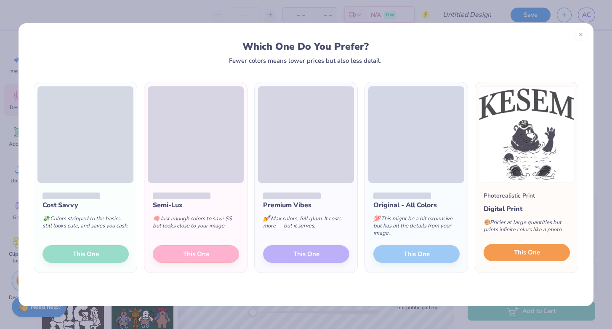
click at [515, 256] on span "This One" at bounding box center [527, 253] width 26 height 10
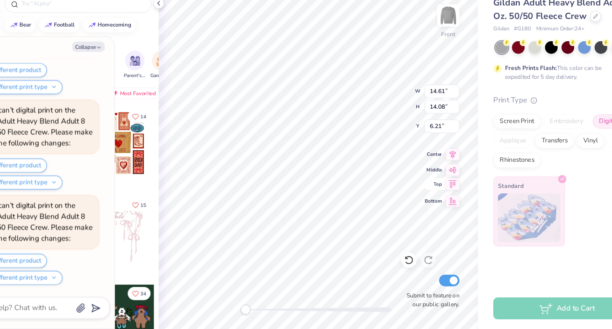
scroll to position [0, 0]
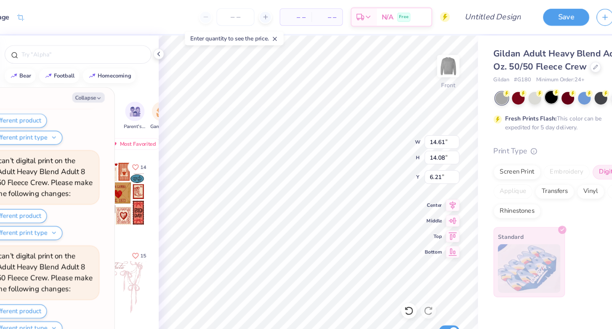
click at [519, 85] on div at bounding box center [517, 84] width 11 height 11
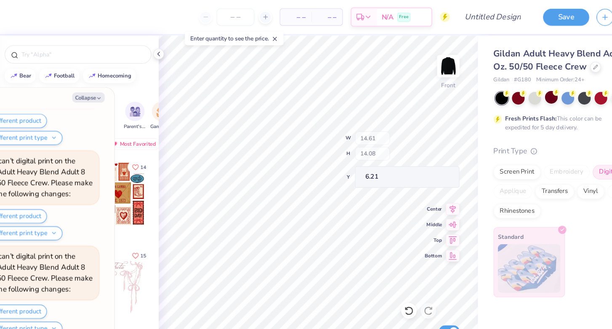
scroll to position [405, 0]
type textarea "x"
type input "11.53"
type input "11.12"
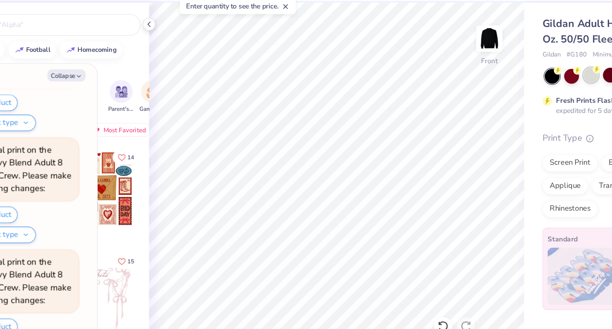
click at [503, 88] on div at bounding box center [503, 84] width 11 height 11
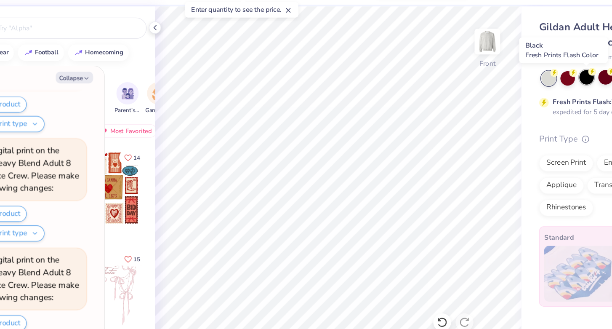
click at [505, 85] on div at bounding box center [503, 84] width 11 height 11
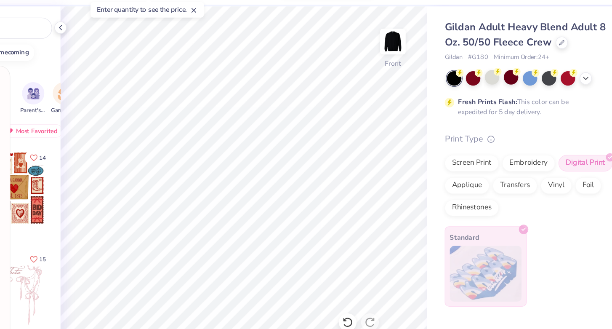
scroll to position [0, 0]
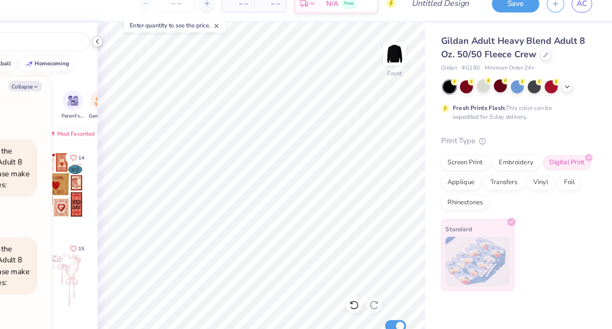
click at [176, 45] on icon at bounding box center [177, 46] width 7 height 7
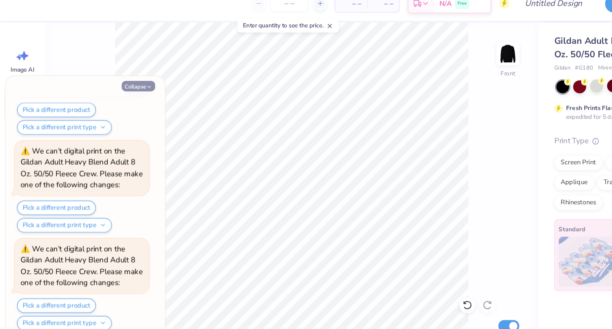
click at [116, 83] on button "Collapse" at bounding box center [117, 84] width 28 height 9
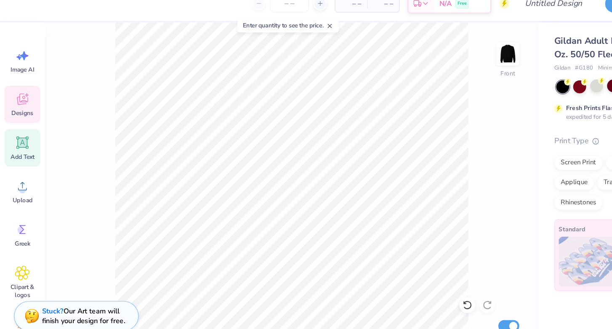
click at [17, 136] on icon at bounding box center [19, 132] width 8 height 8
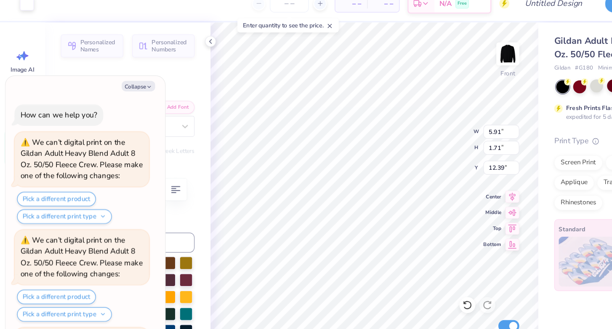
scroll to position [1147, 0]
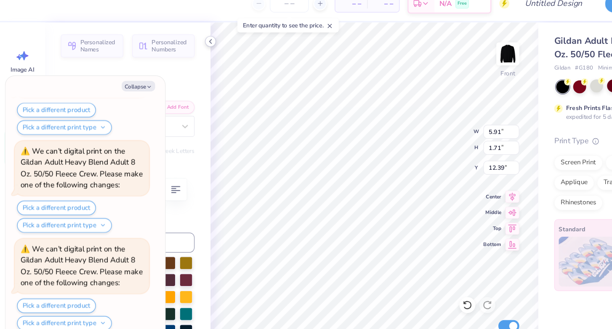
click at [177, 47] on polyline at bounding box center [178, 46] width 2 height 3
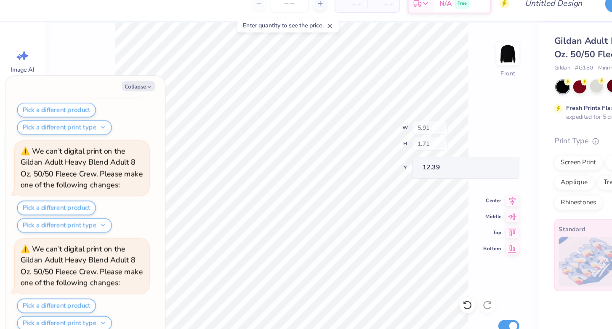
scroll to position [1230, 0]
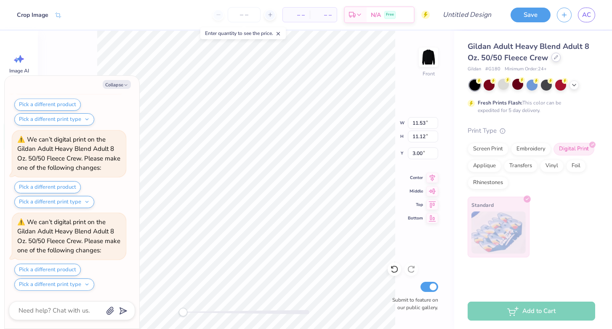
click at [554, 62] on div "Gildan Adult Heavy Blend Adult 8 Oz. 50/50 Fleece Crew" at bounding box center [532, 52] width 128 height 23
click at [553, 54] on div at bounding box center [555, 57] width 9 height 9
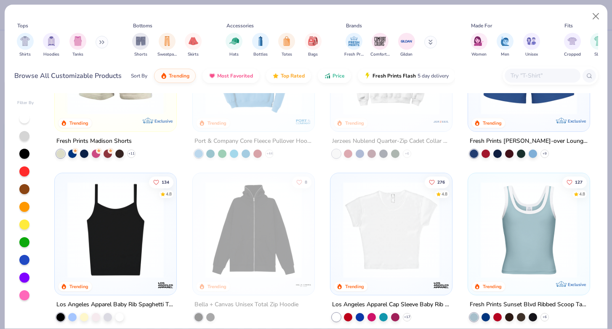
scroll to position [744, 0]
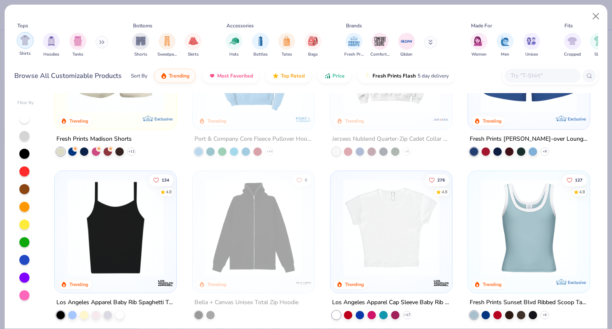
click at [22, 41] on img "filter for Shirts" at bounding box center [25, 40] width 10 height 10
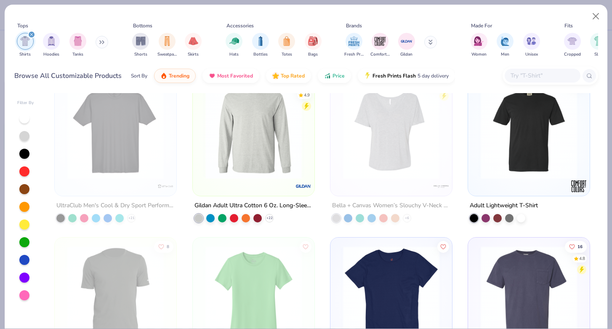
scroll to position [1169, 0]
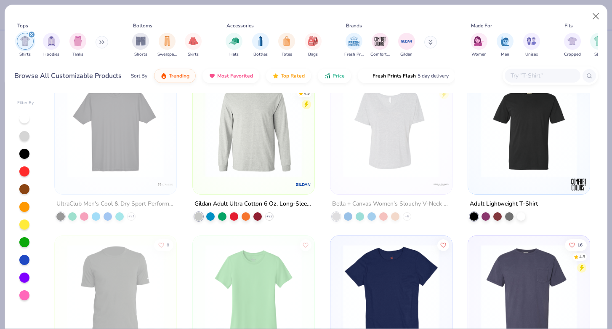
click at [243, 175] on img at bounding box center [253, 129] width 105 height 96
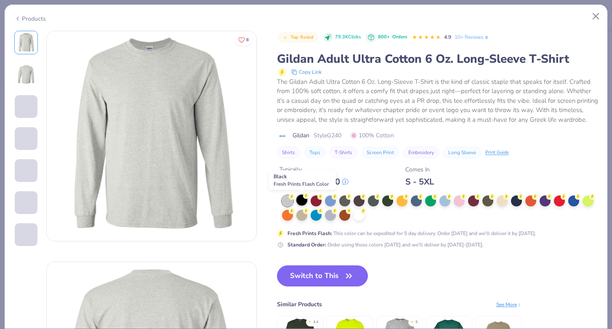
click at [304, 200] on div at bounding box center [301, 199] width 11 height 11
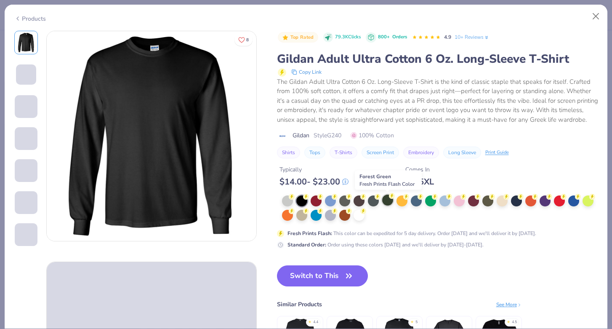
click at [389, 200] on div at bounding box center [387, 199] width 11 height 11
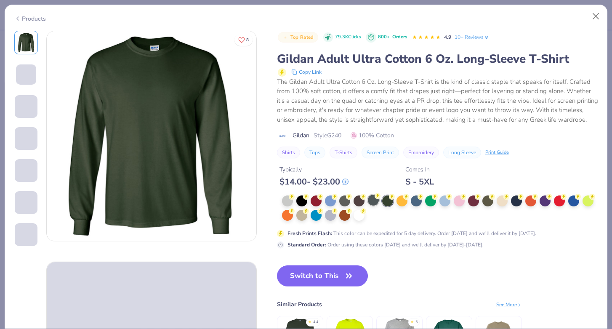
click at [375, 200] on div at bounding box center [373, 199] width 11 height 11
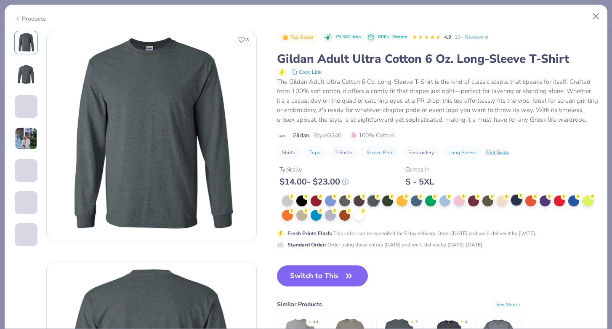
click at [516, 203] on div at bounding box center [516, 199] width 11 height 11
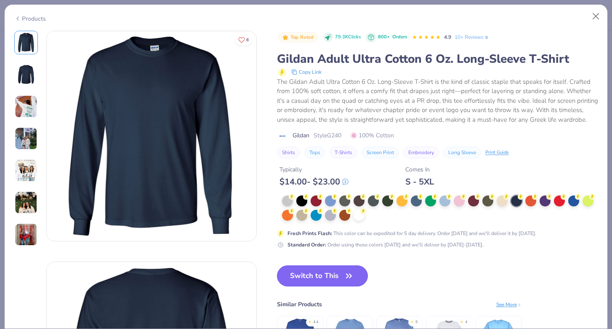
click at [322, 275] on button "Switch to This" at bounding box center [322, 275] width 91 height 21
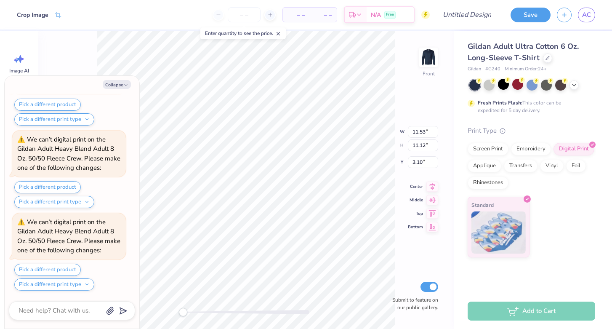
click at [112, 78] on div "Collapse How can we help you? We can’t digital print on the Gildan Adult Heavy …" at bounding box center [72, 202] width 135 height 253
click at [115, 83] on button "Collapse" at bounding box center [117, 84] width 28 height 9
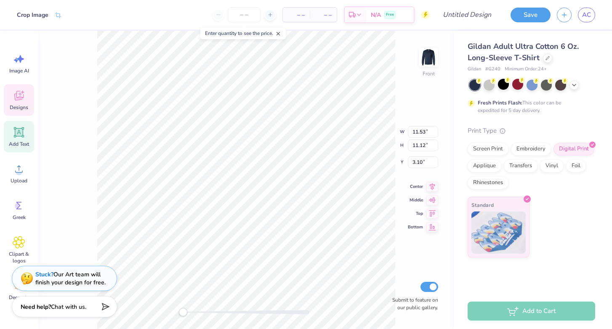
click at [22, 98] on icon at bounding box center [18, 96] width 9 height 10
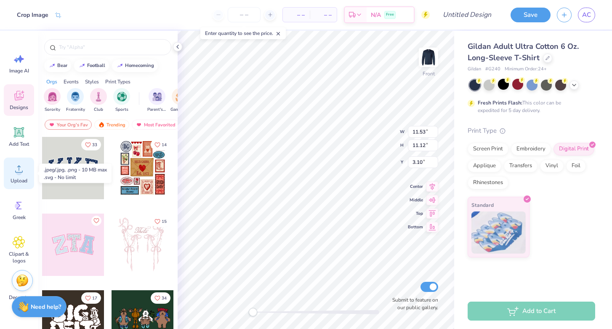
click at [17, 173] on circle at bounding box center [19, 172] width 6 height 6
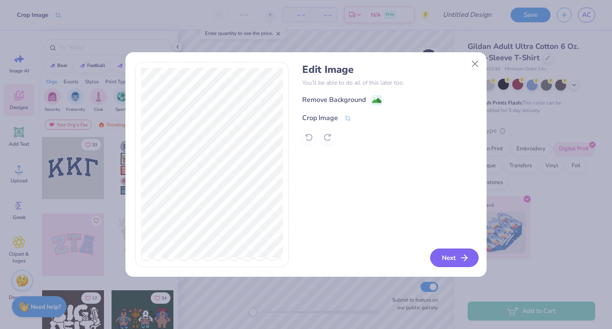
click at [450, 256] on button "Next" at bounding box center [454, 257] width 48 height 19
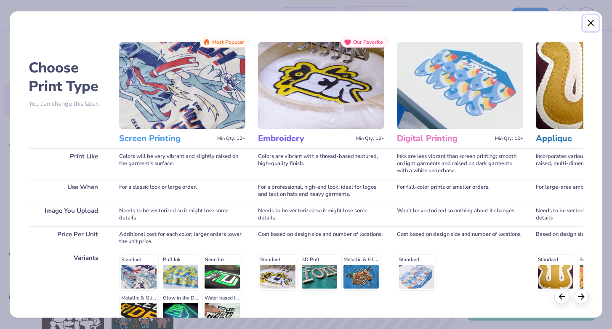
click at [598, 29] on button "Close" at bounding box center [591, 23] width 16 height 16
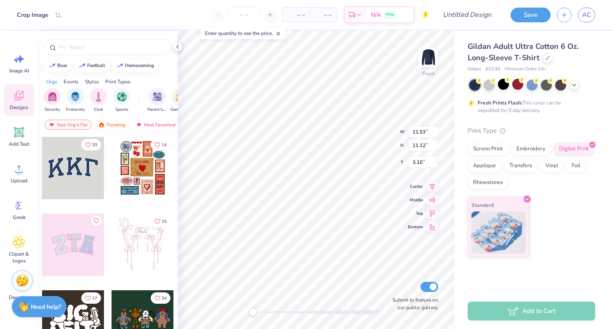
click at [17, 98] on icon at bounding box center [19, 96] width 8 height 7
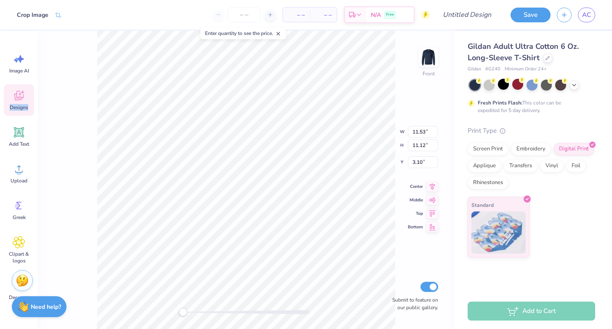
click at [17, 98] on icon at bounding box center [19, 96] width 8 height 7
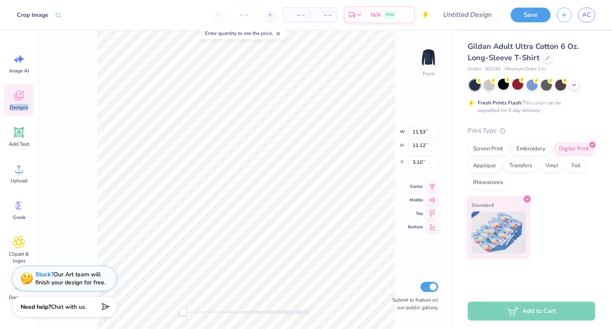
click at [19, 98] on icon at bounding box center [18, 96] width 9 height 10
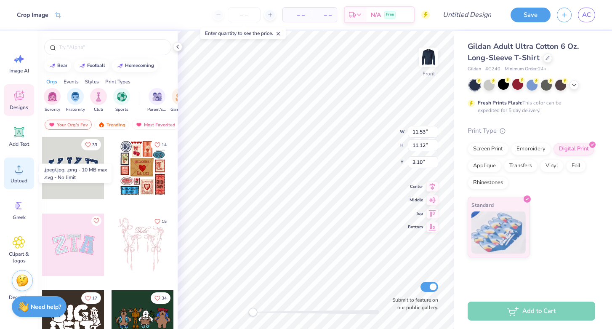
click at [20, 165] on icon at bounding box center [19, 168] width 13 height 13
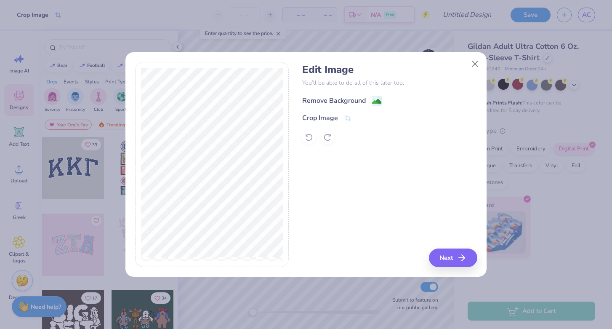
click at [374, 100] on image at bounding box center [376, 101] width 9 height 9
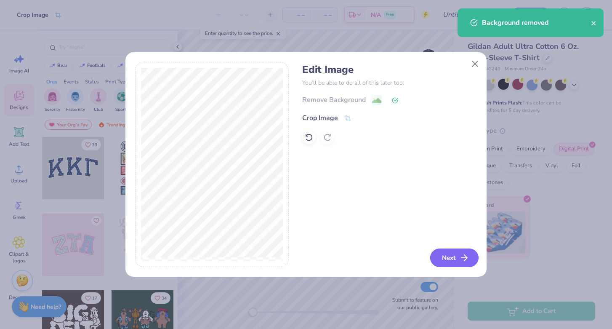
click at [454, 259] on button "Next" at bounding box center [454, 257] width 48 height 19
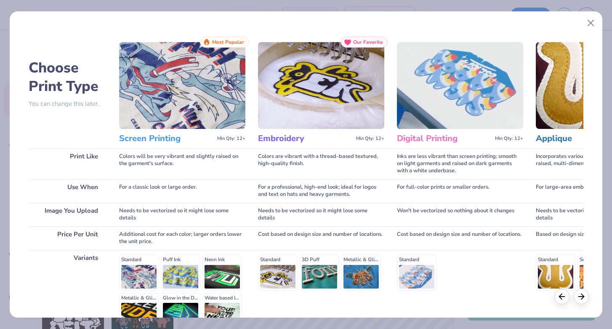
scroll to position [91, 0]
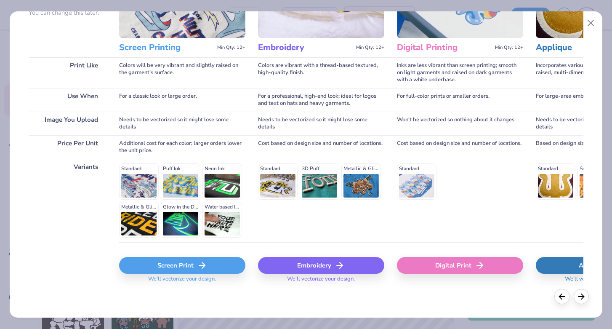
click at [188, 266] on div "Screen Print" at bounding box center [182, 265] width 126 height 17
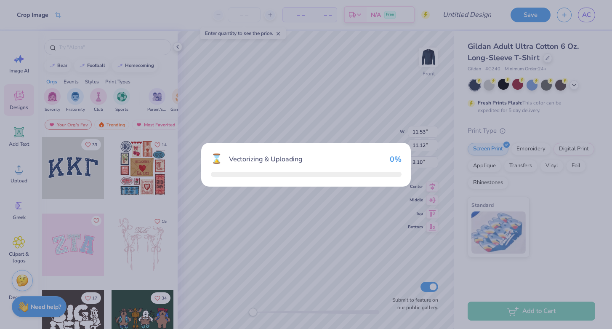
type textarea "x"
type input "11.50"
type input "11.08"
type input "3.12"
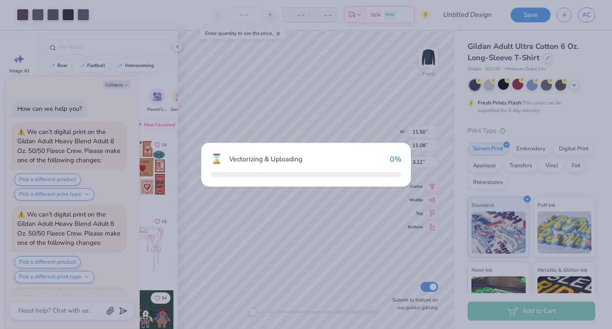
scroll to position [1300, 0]
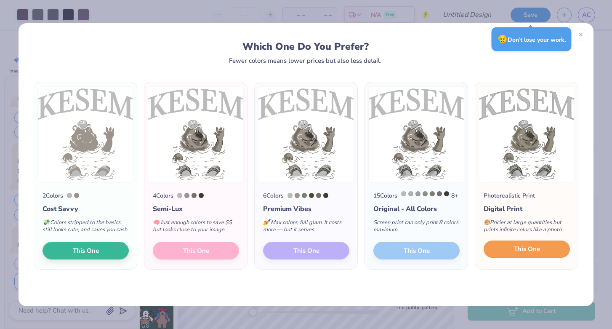
click at [532, 254] on span "This One" at bounding box center [527, 249] width 26 height 10
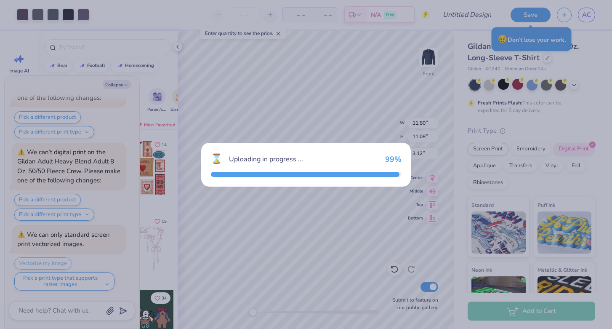
type textarea "x"
type input "15.00"
type input "14.44"
type input "6.53"
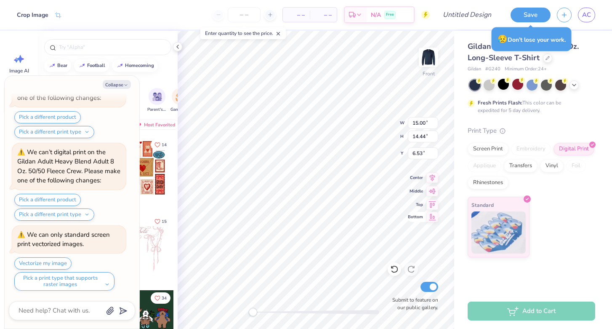
type textarea "x"
type input "11.50"
type input "11.08"
type input "3.12"
type textarea "x"
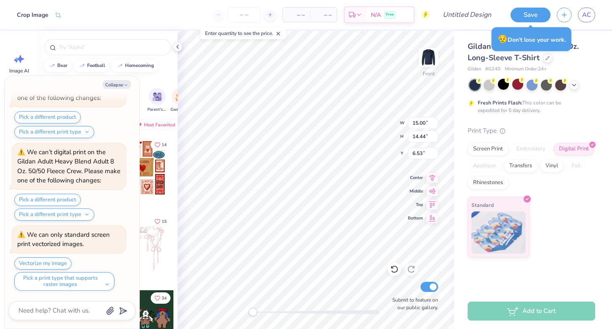
type input "11.02"
type input "10.61"
type input "10.36"
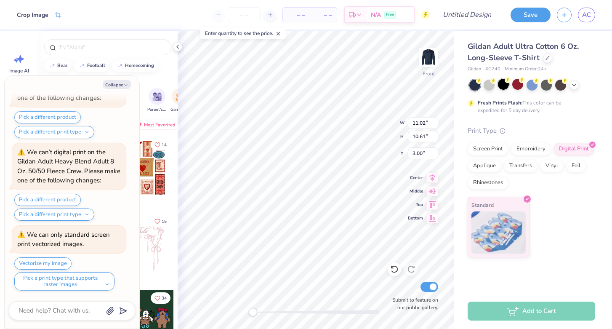
click at [500, 84] on div at bounding box center [503, 84] width 11 height 11
type textarea "x"
type input "3.14"
click at [490, 84] on div at bounding box center [489, 84] width 11 height 11
click at [471, 82] on div at bounding box center [474, 85] width 11 height 11
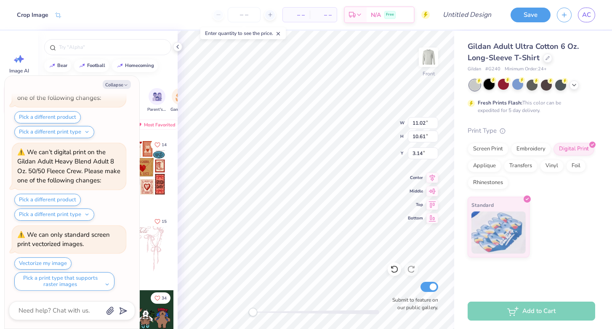
click at [491, 82] on icon at bounding box center [493, 80] width 6 height 6
type textarea "x"
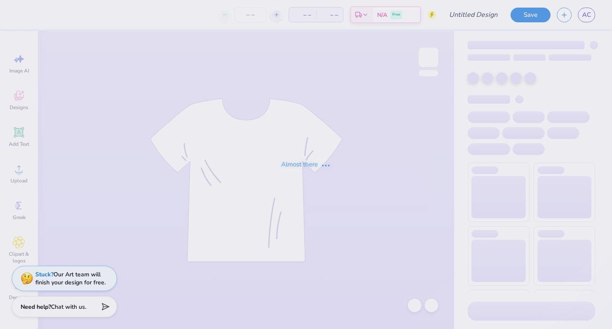
type input "mono kesem"
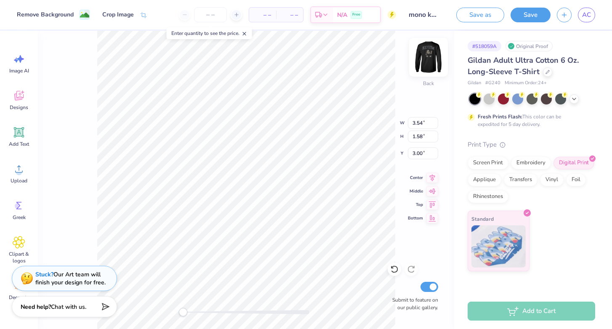
click at [430, 55] on img at bounding box center [429, 57] width 34 height 34
type input "3.31"
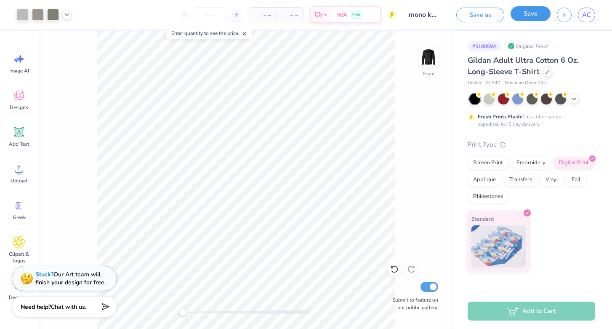
click at [516, 19] on button "Save" at bounding box center [531, 13] width 40 height 15
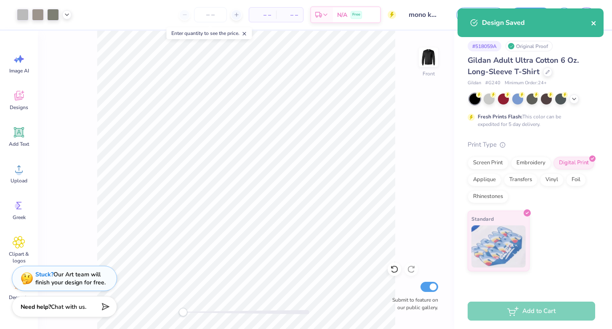
click at [595, 22] on icon "close" at bounding box center [594, 23] width 6 height 7
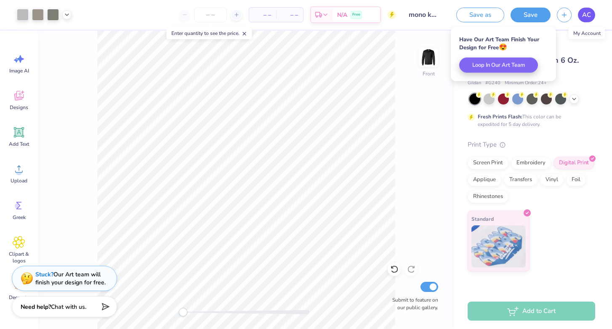
click at [585, 17] on span "AC" at bounding box center [586, 15] width 9 height 10
